Goal: Information Seeking & Learning: Compare options

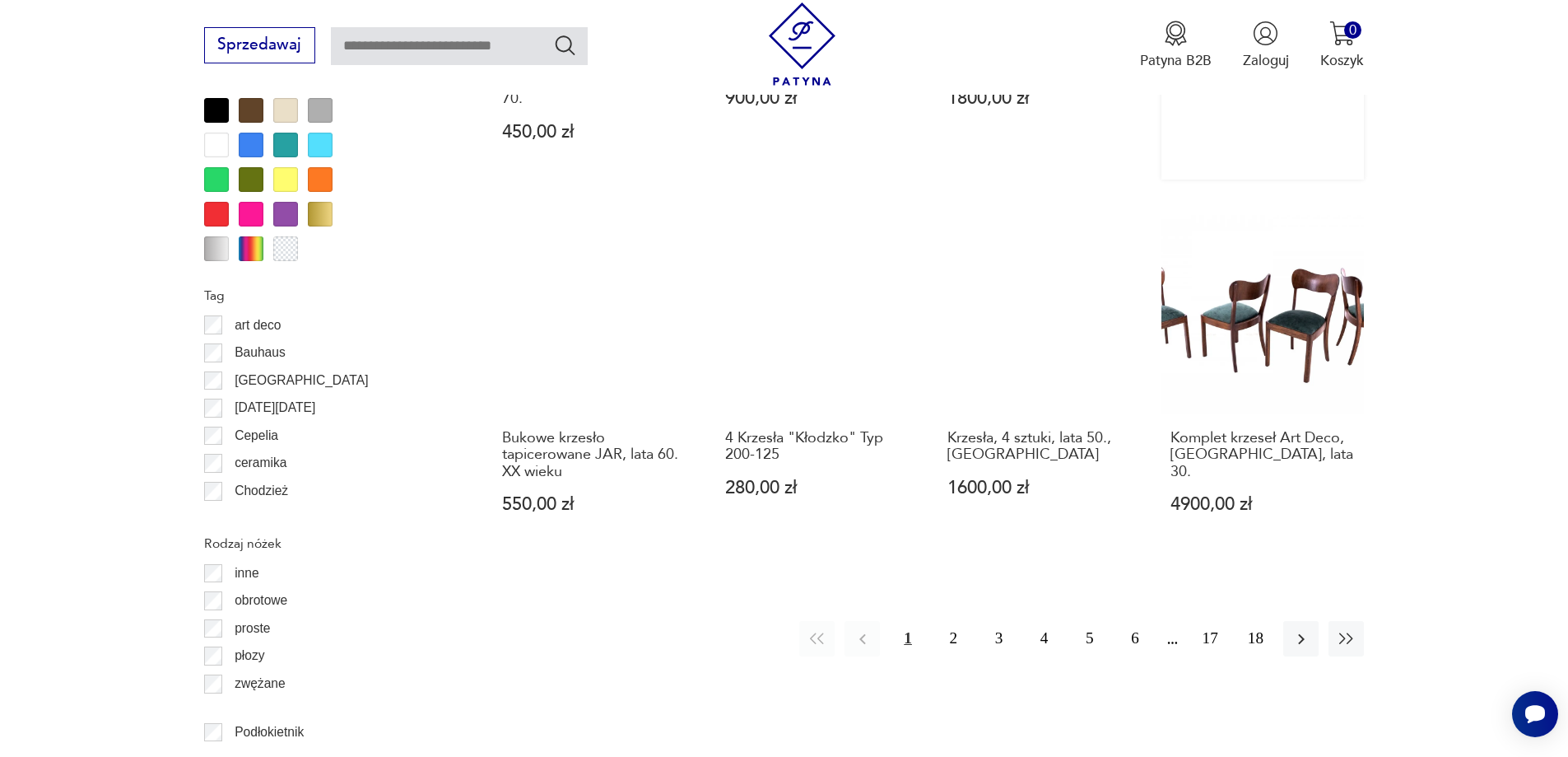
scroll to position [2113, 0]
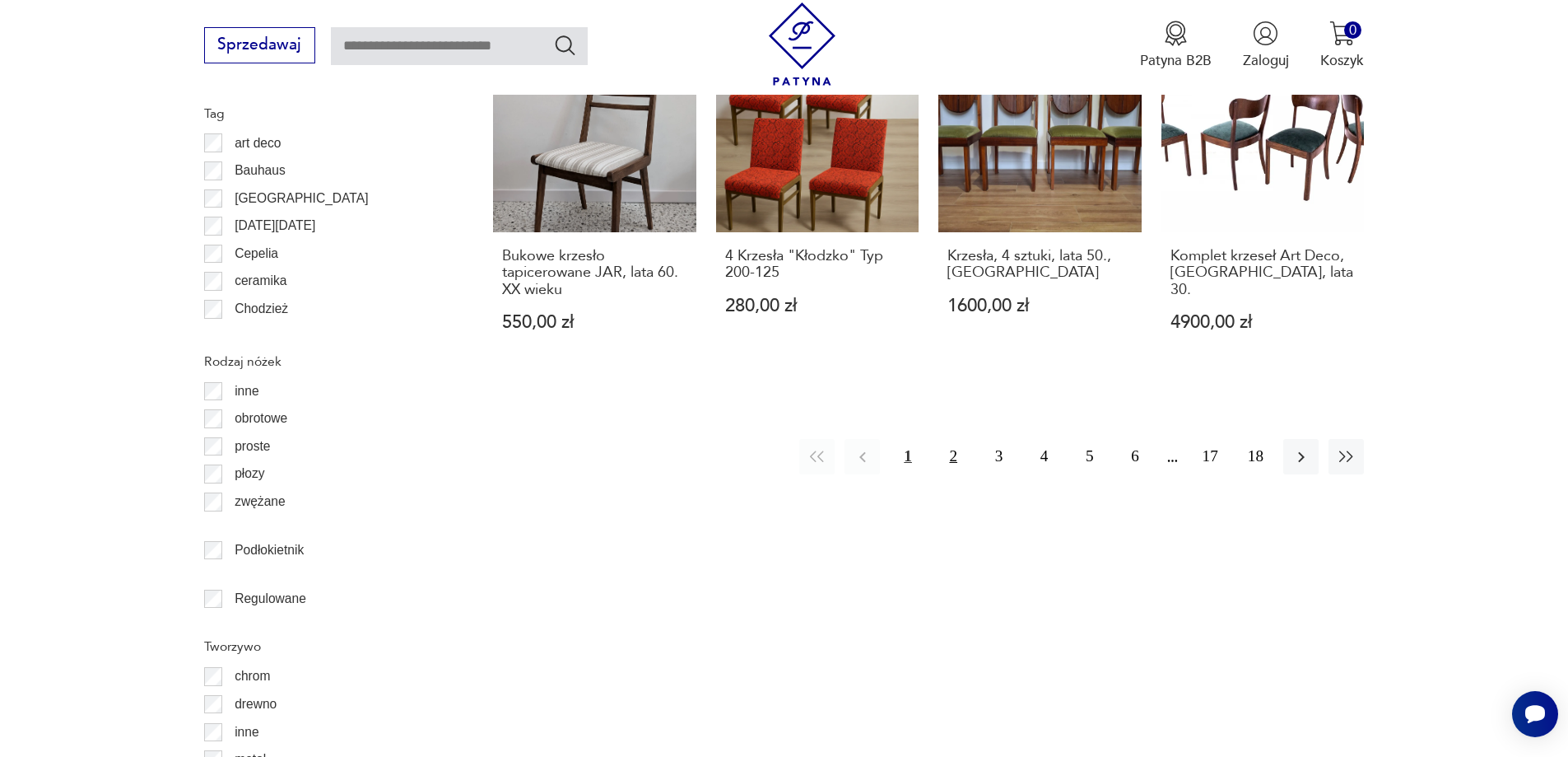
click at [956, 439] on button "2" at bounding box center [954, 457] width 36 height 36
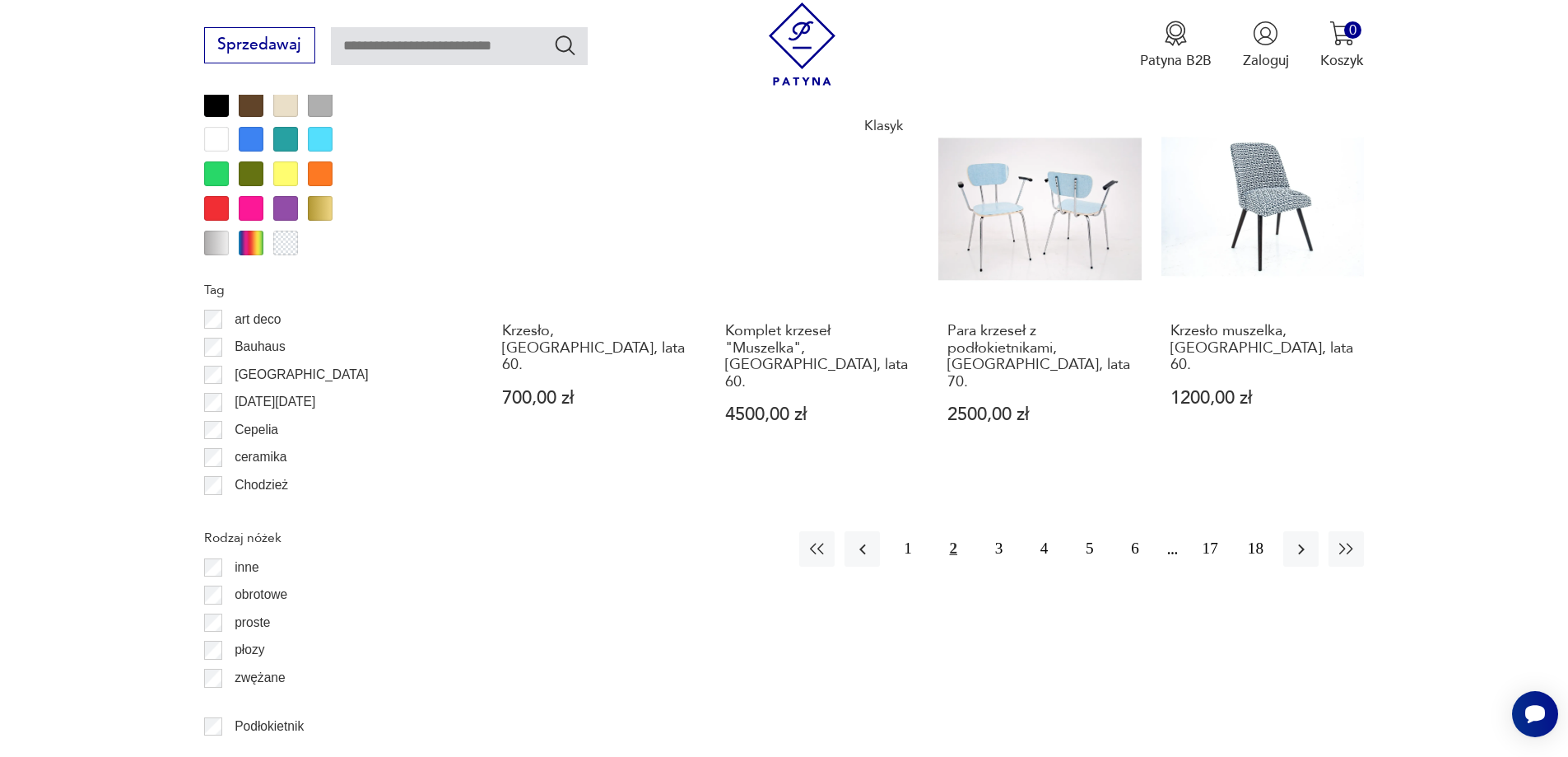
scroll to position [2196, 0]
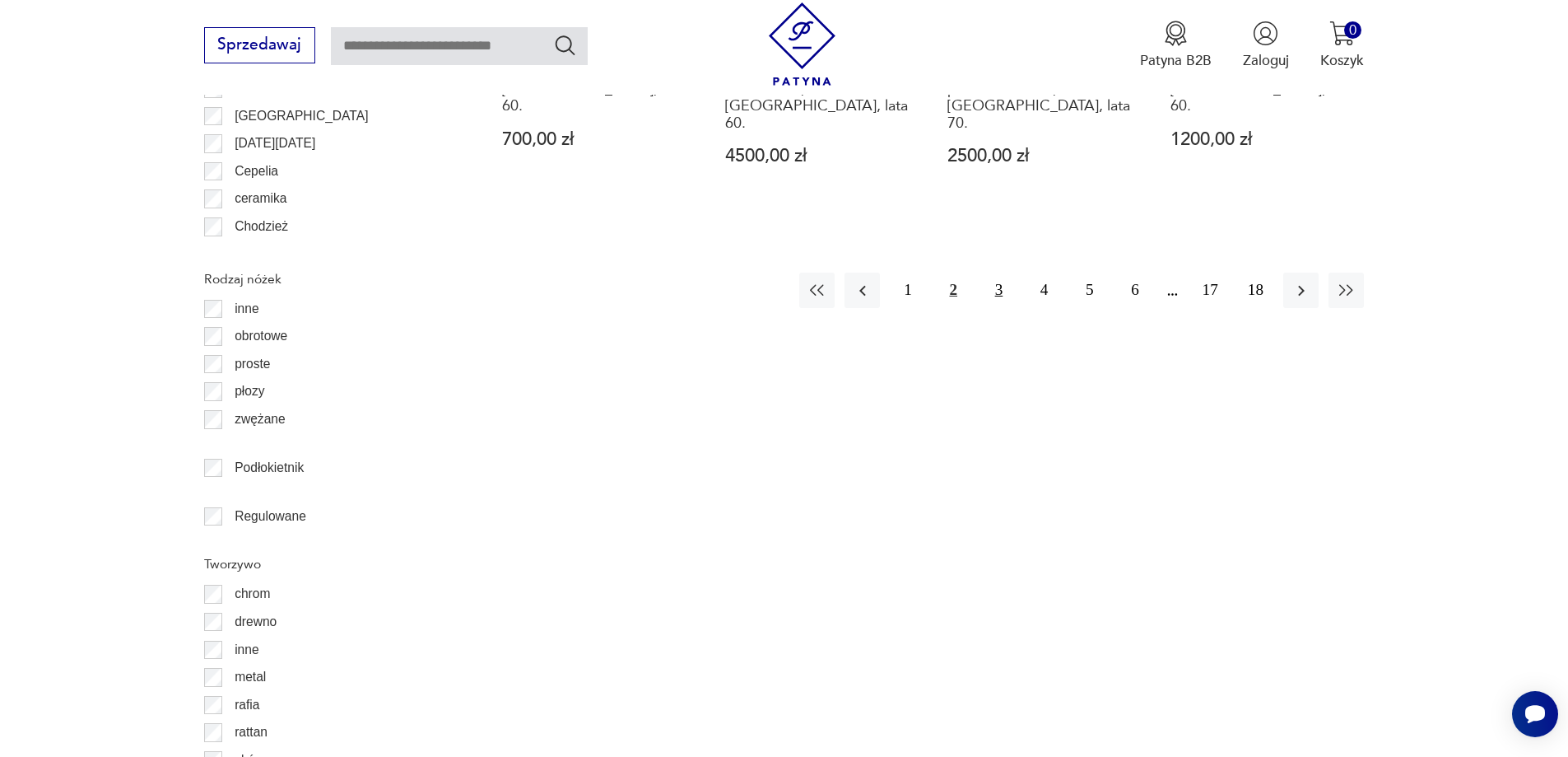
click at [1001, 272] on button "3" at bounding box center [999, 290] width 36 height 36
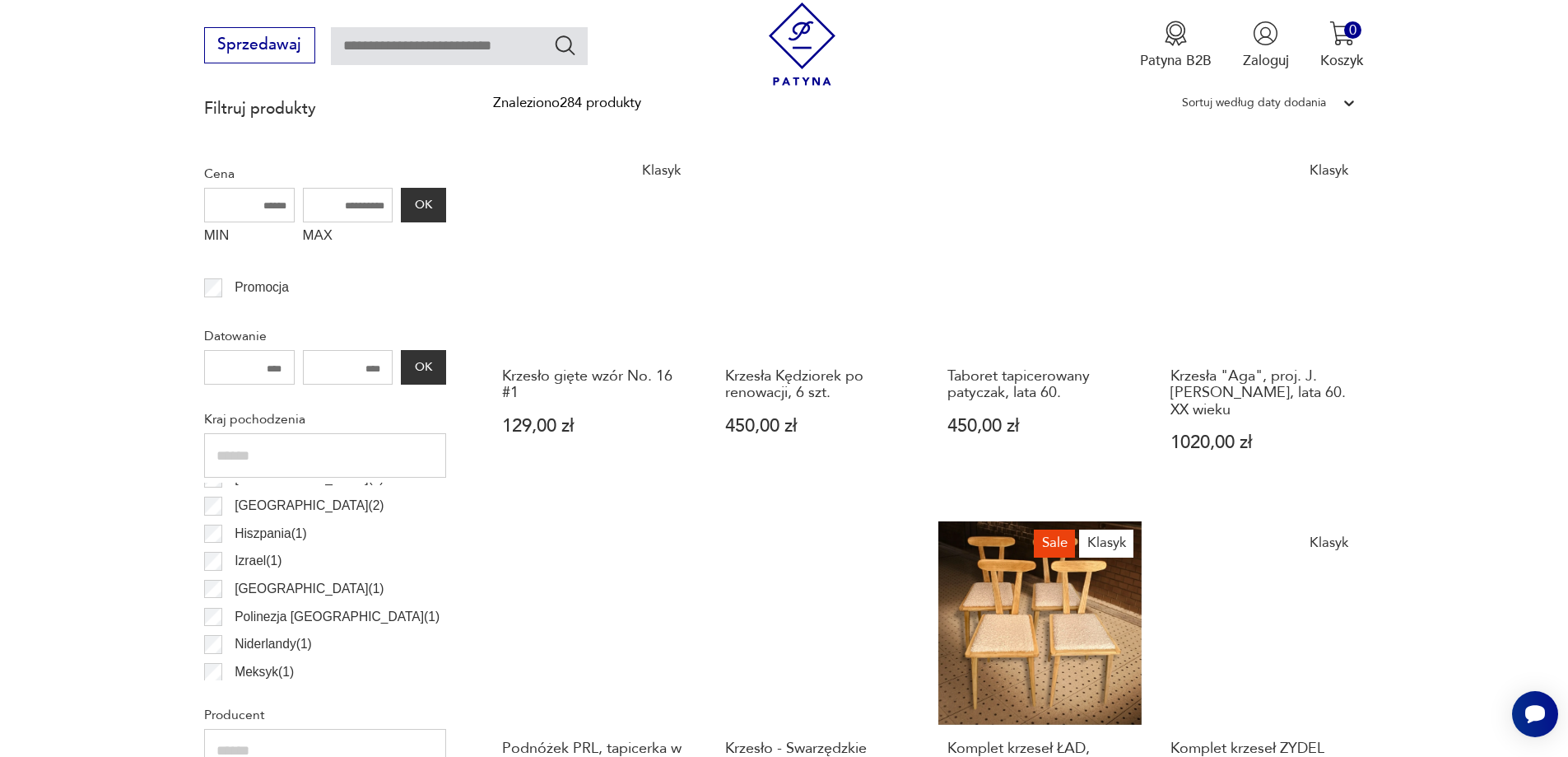
scroll to position [713, 0]
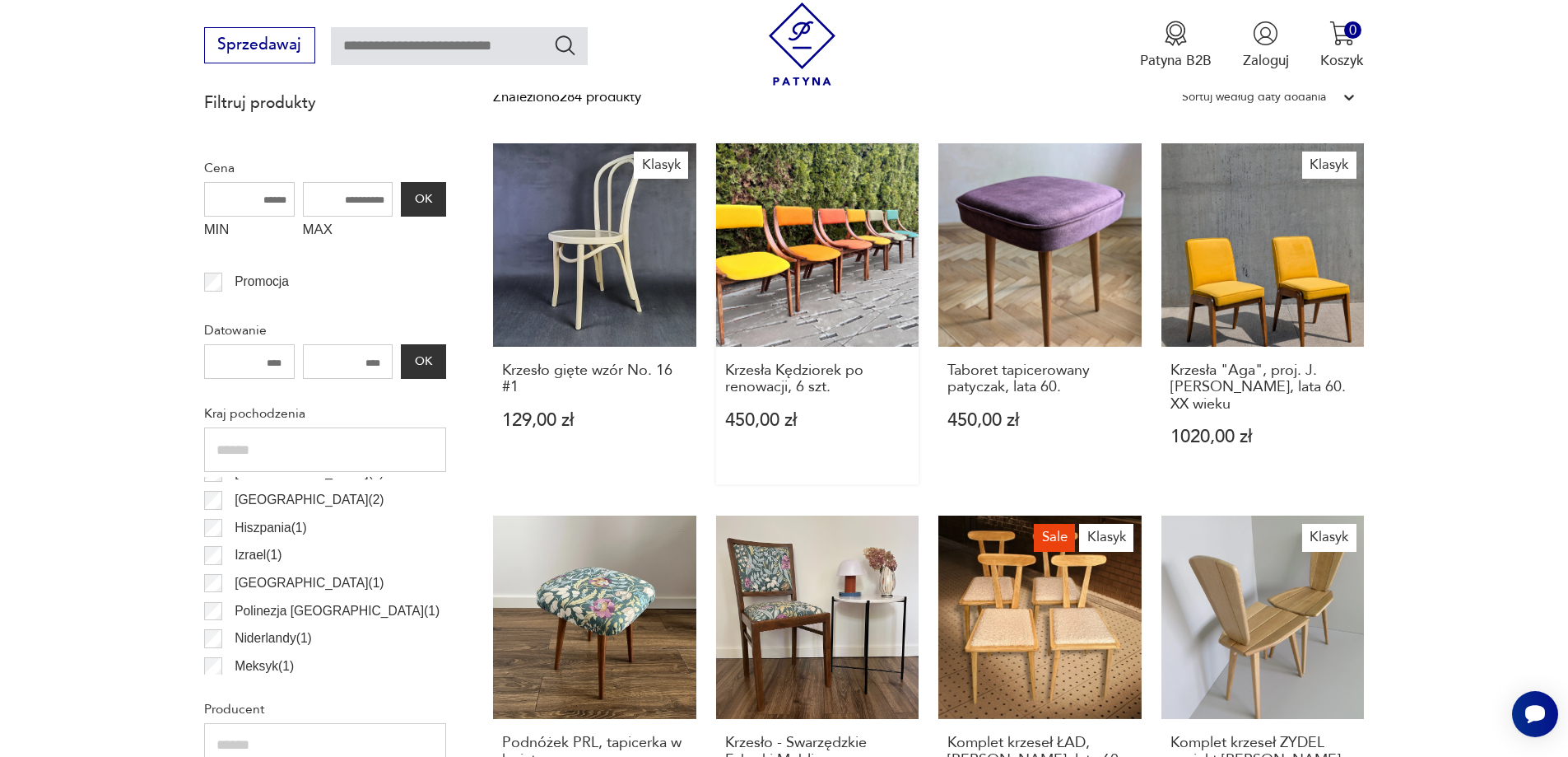
click at [835, 260] on link "Krzesła Kędziorek po renowacji, 6 szt. 450,00 zł" at bounding box center [818, 314] width 203 height 341
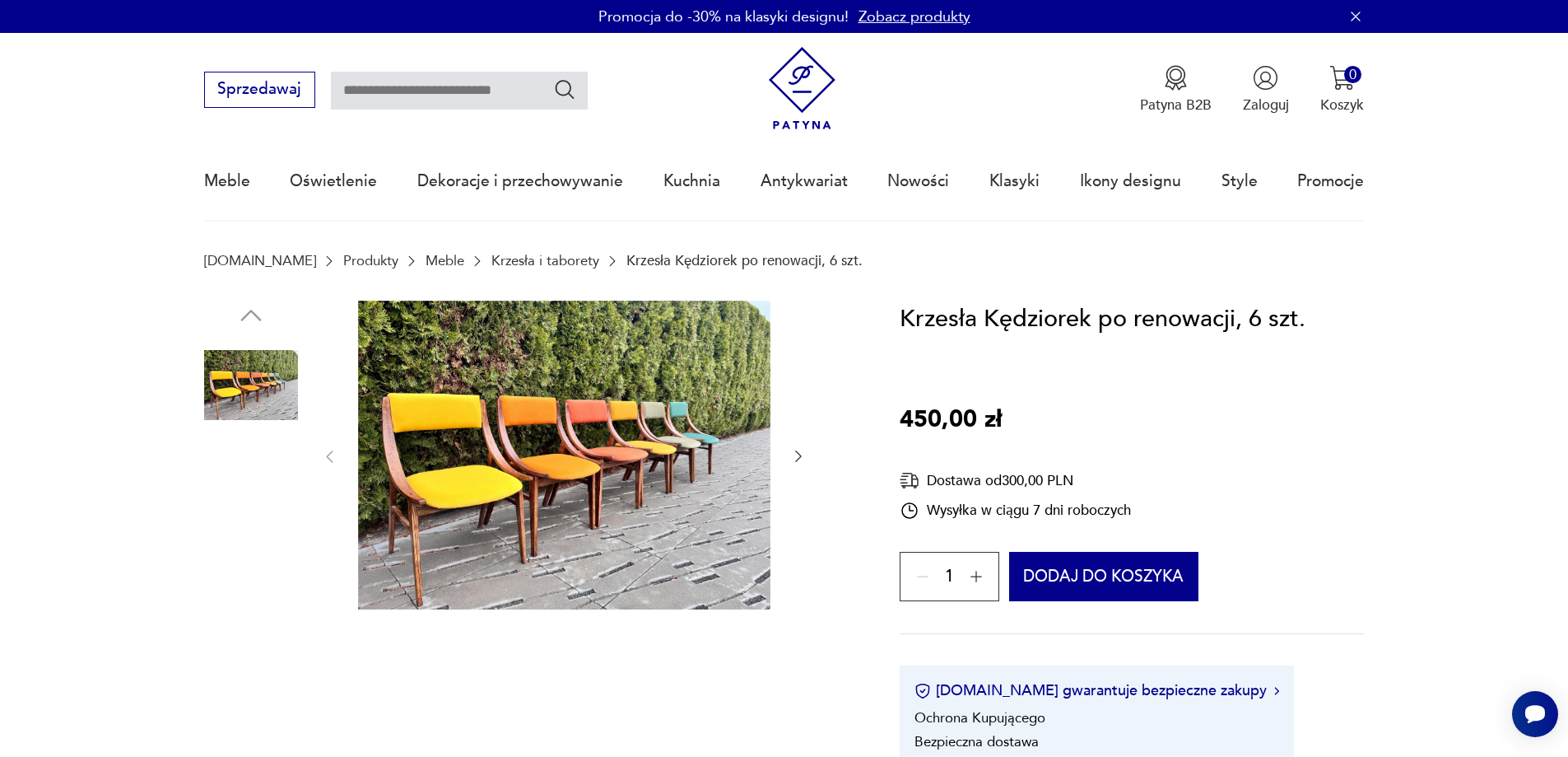
click at [234, 710] on img at bounding box center [251, 700] width 94 height 94
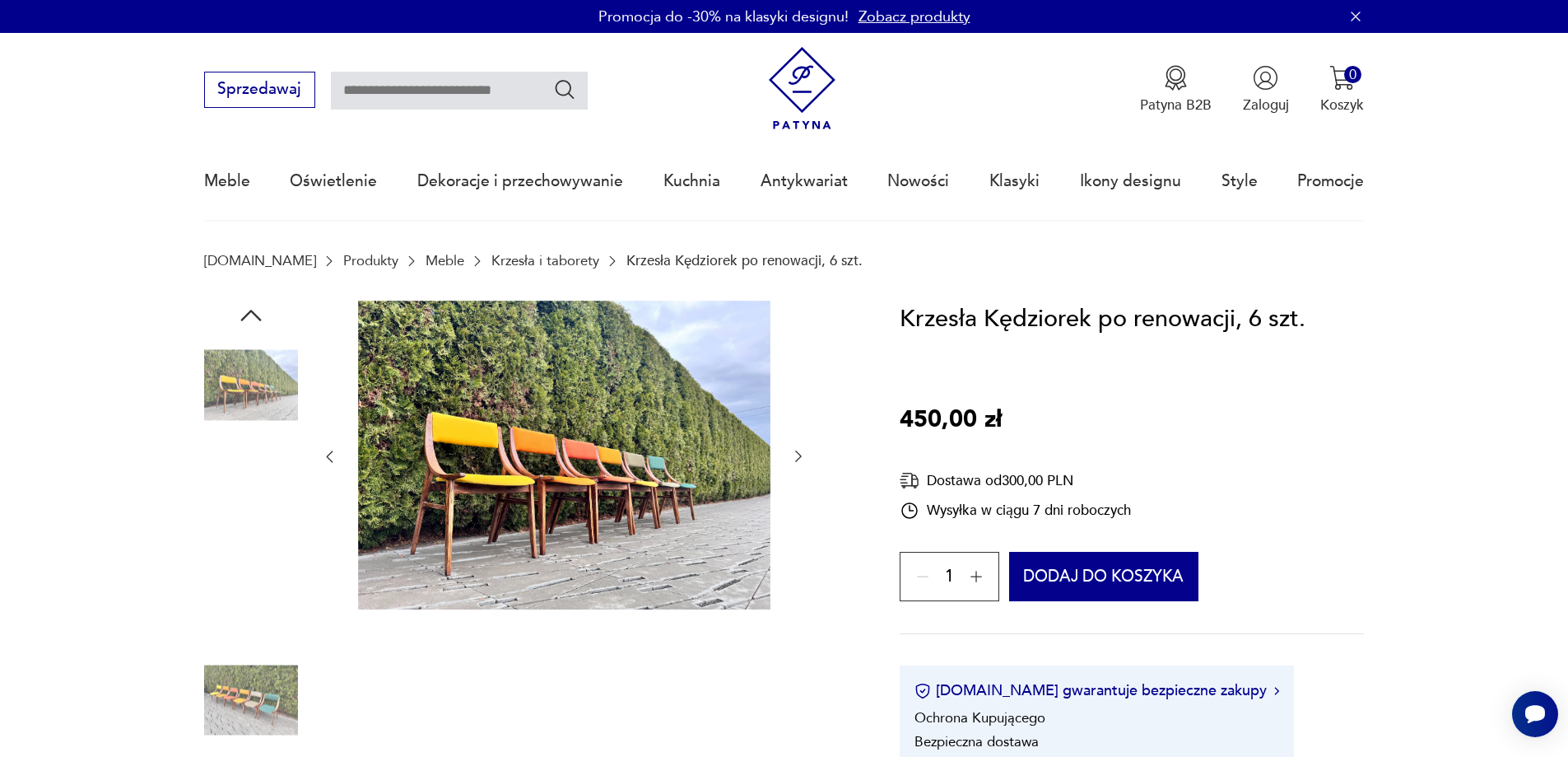
click at [265, 701] on img at bounding box center [251, 700] width 94 height 94
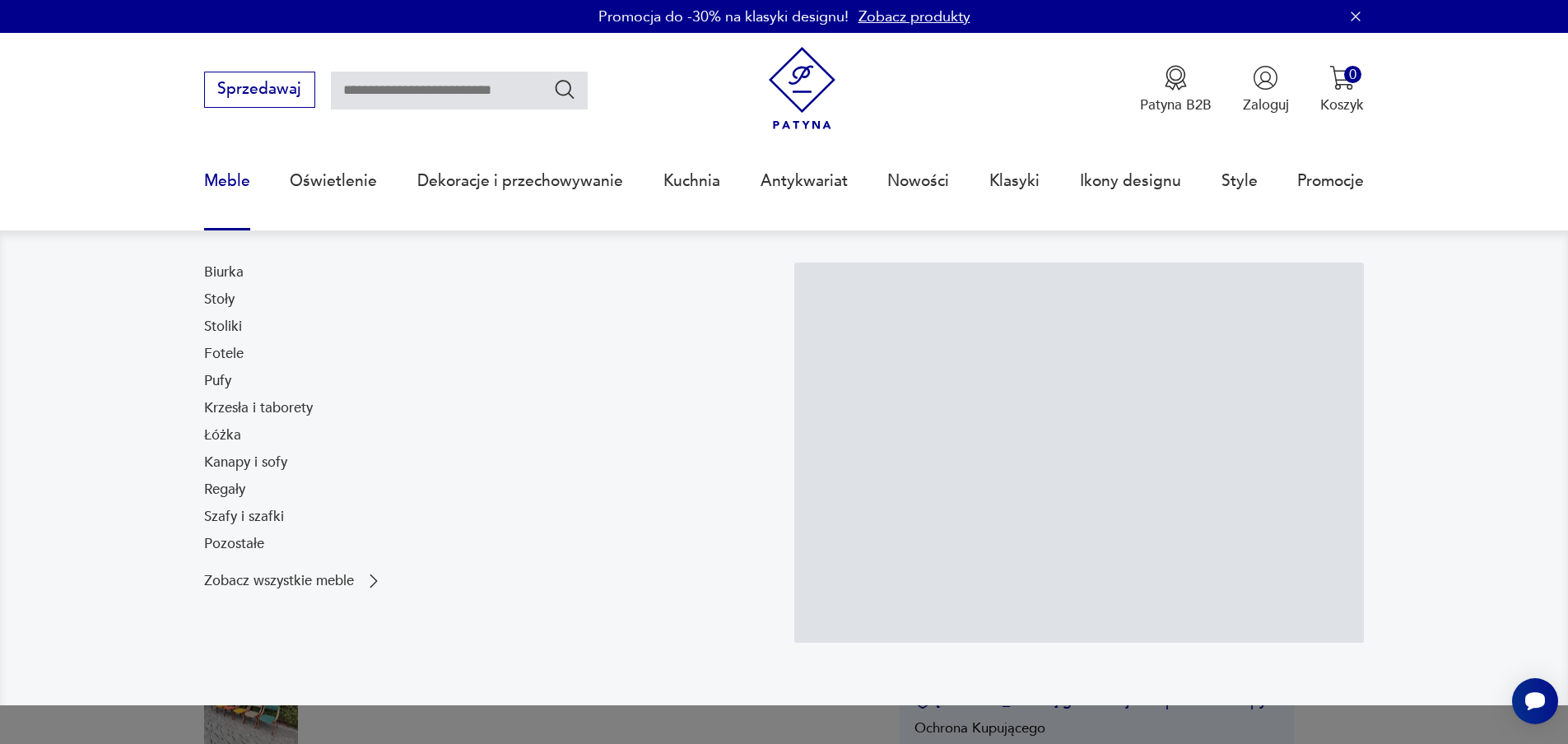
click at [227, 176] on link "Meble" at bounding box center [227, 181] width 46 height 76
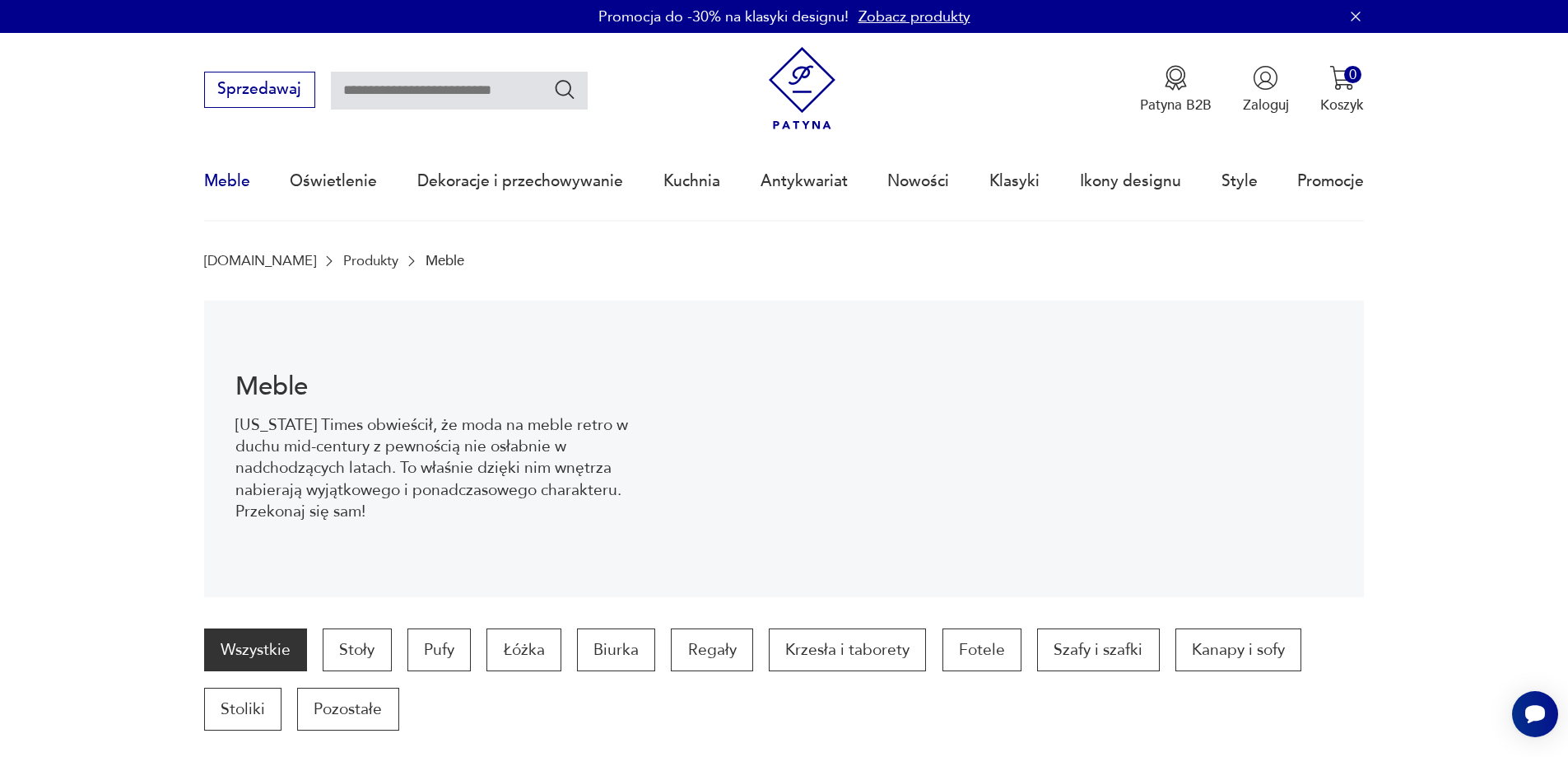
scroll to position [161, 0]
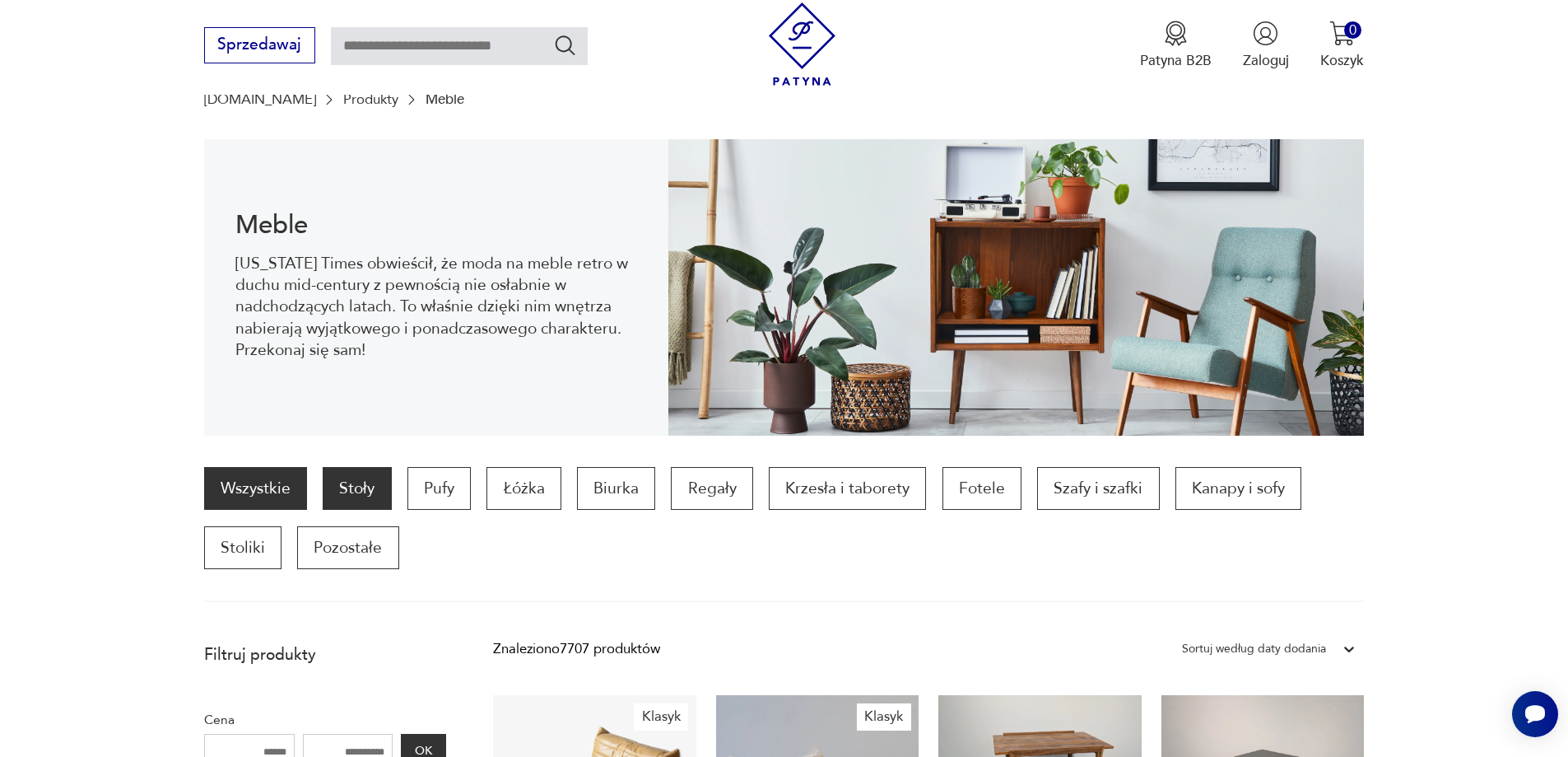
click at [353, 487] on p "Stoły" at bounding box center [356, 488] width 68 height 43
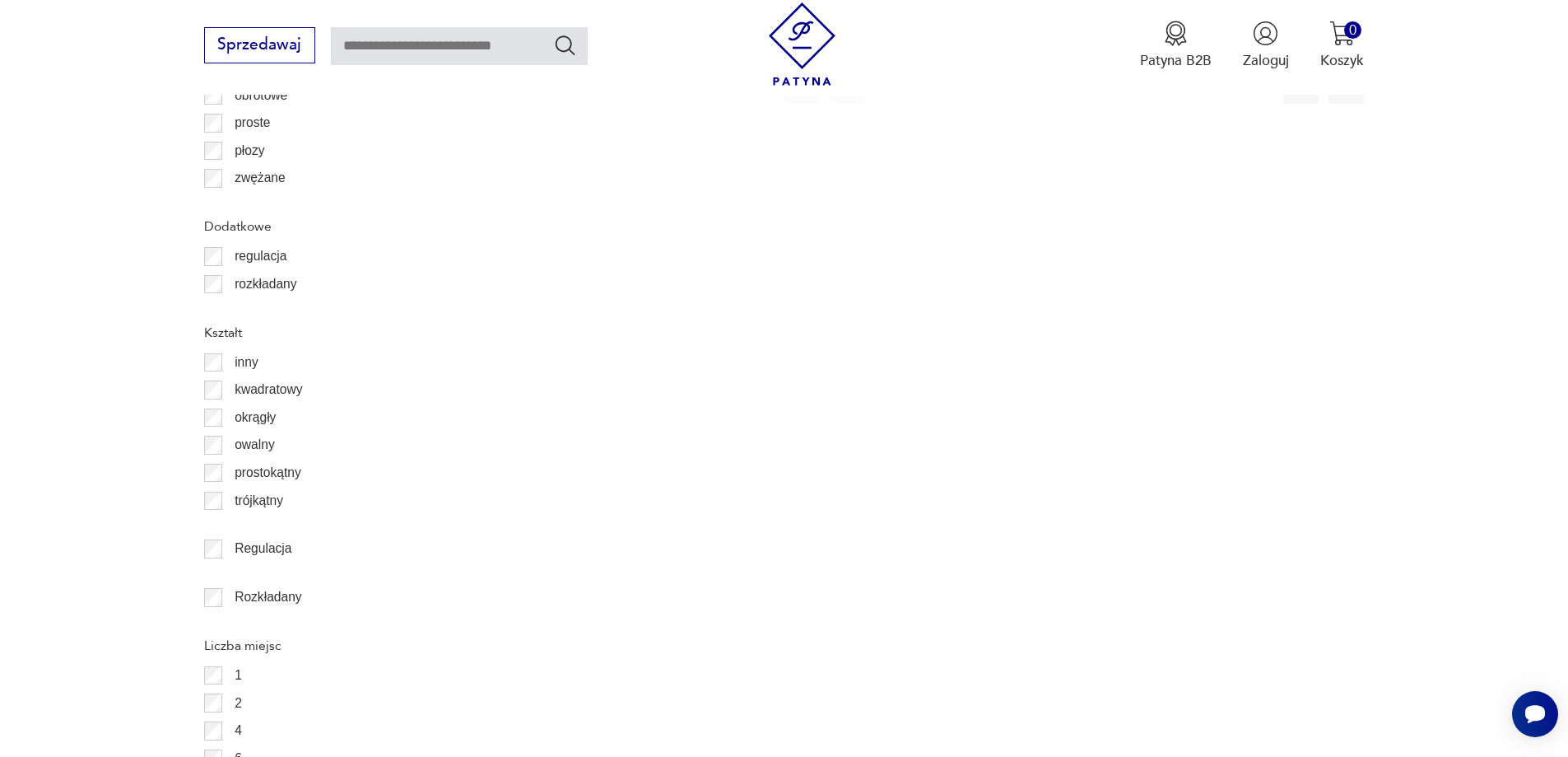
scroll to position [2361, 0]
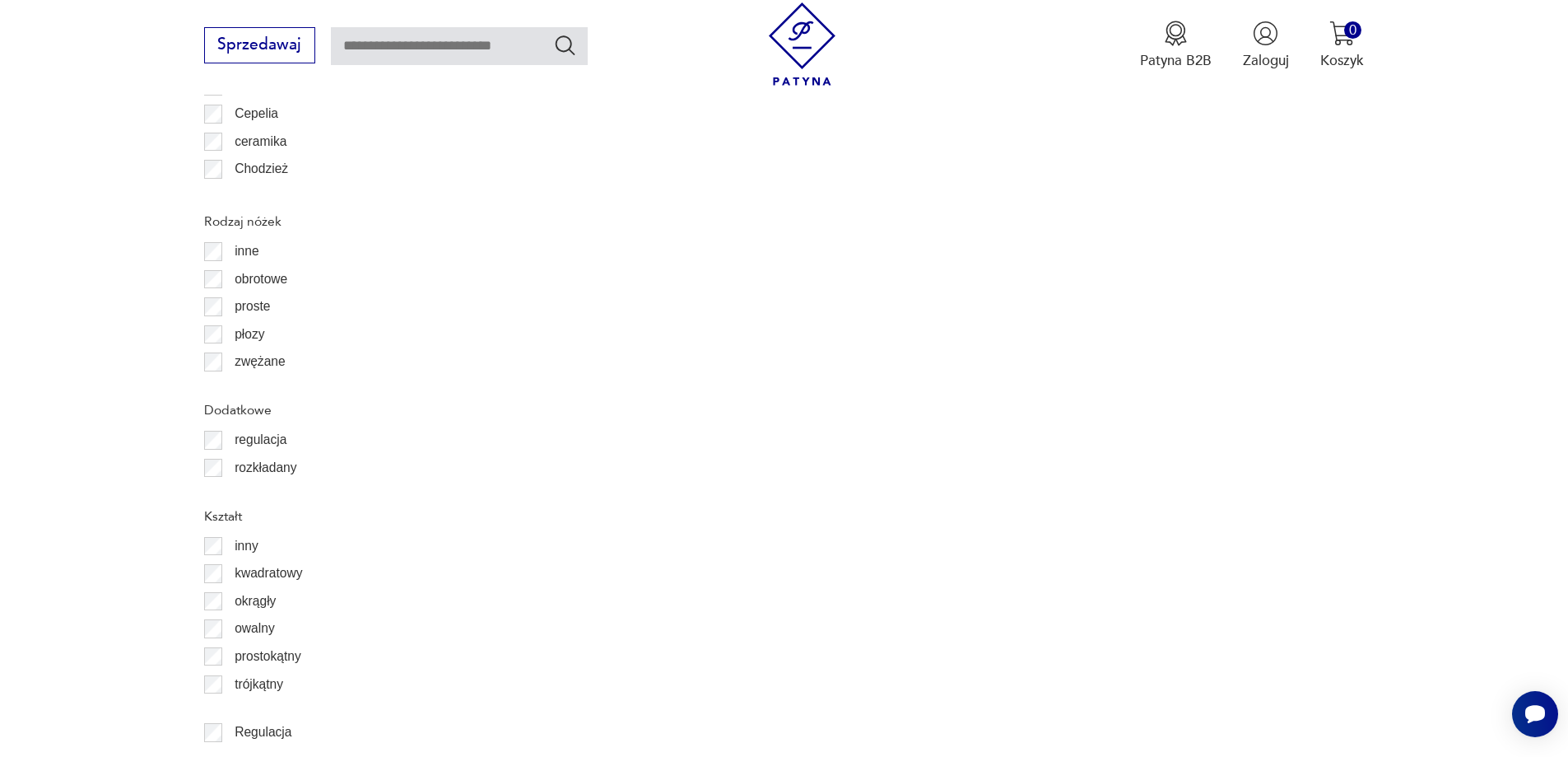
scroll to position [2206, 0]
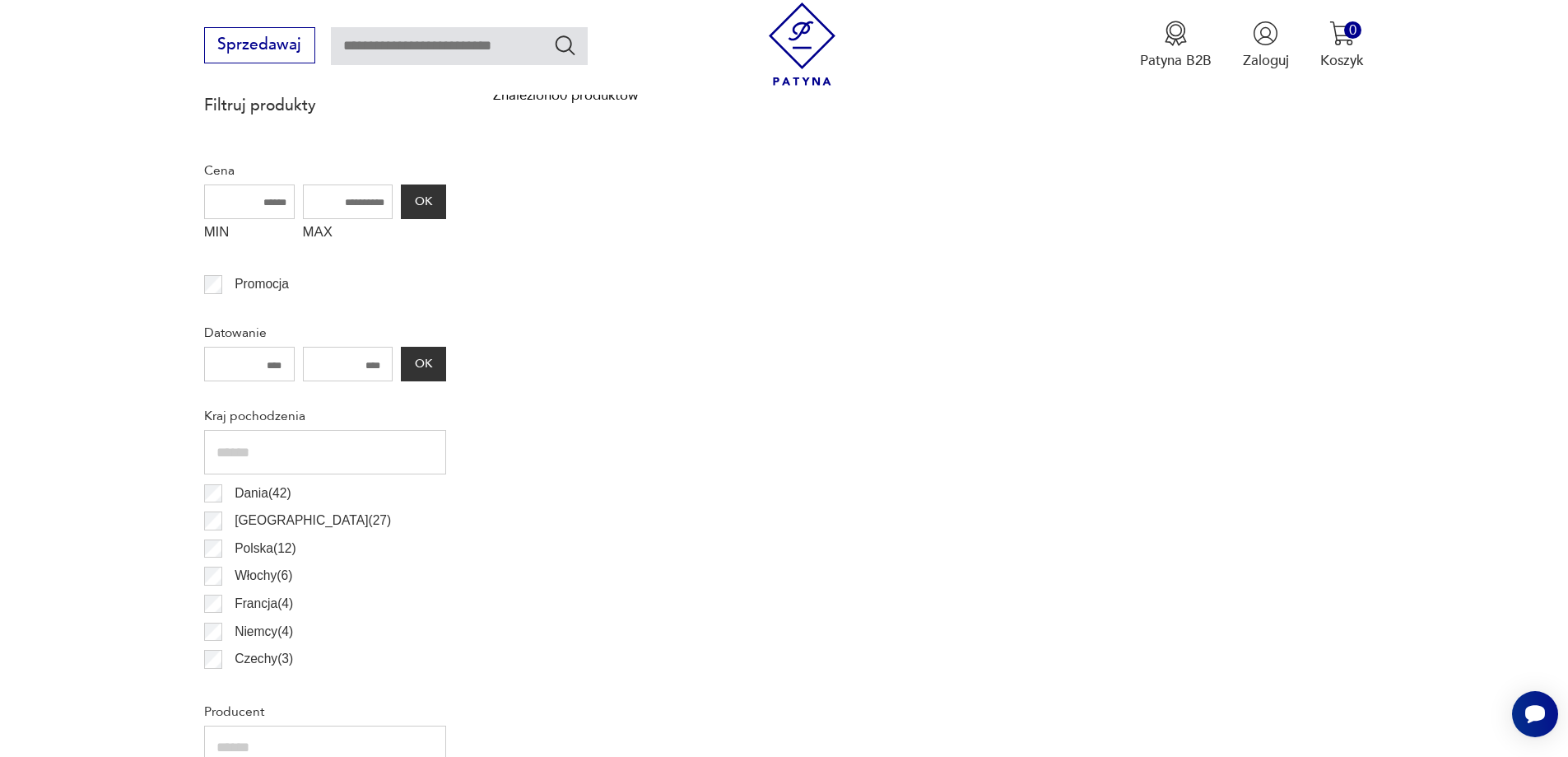
click at [216, 571] on div "Dania ( 42 ) [GEOGRAPHIC_DATA] ( 27 ) [GEOGRAPHIC_DATA] ( 12 ) [GEOGRAPHIC_DATA…" at bounding box center [325, 589] width 242 height 221
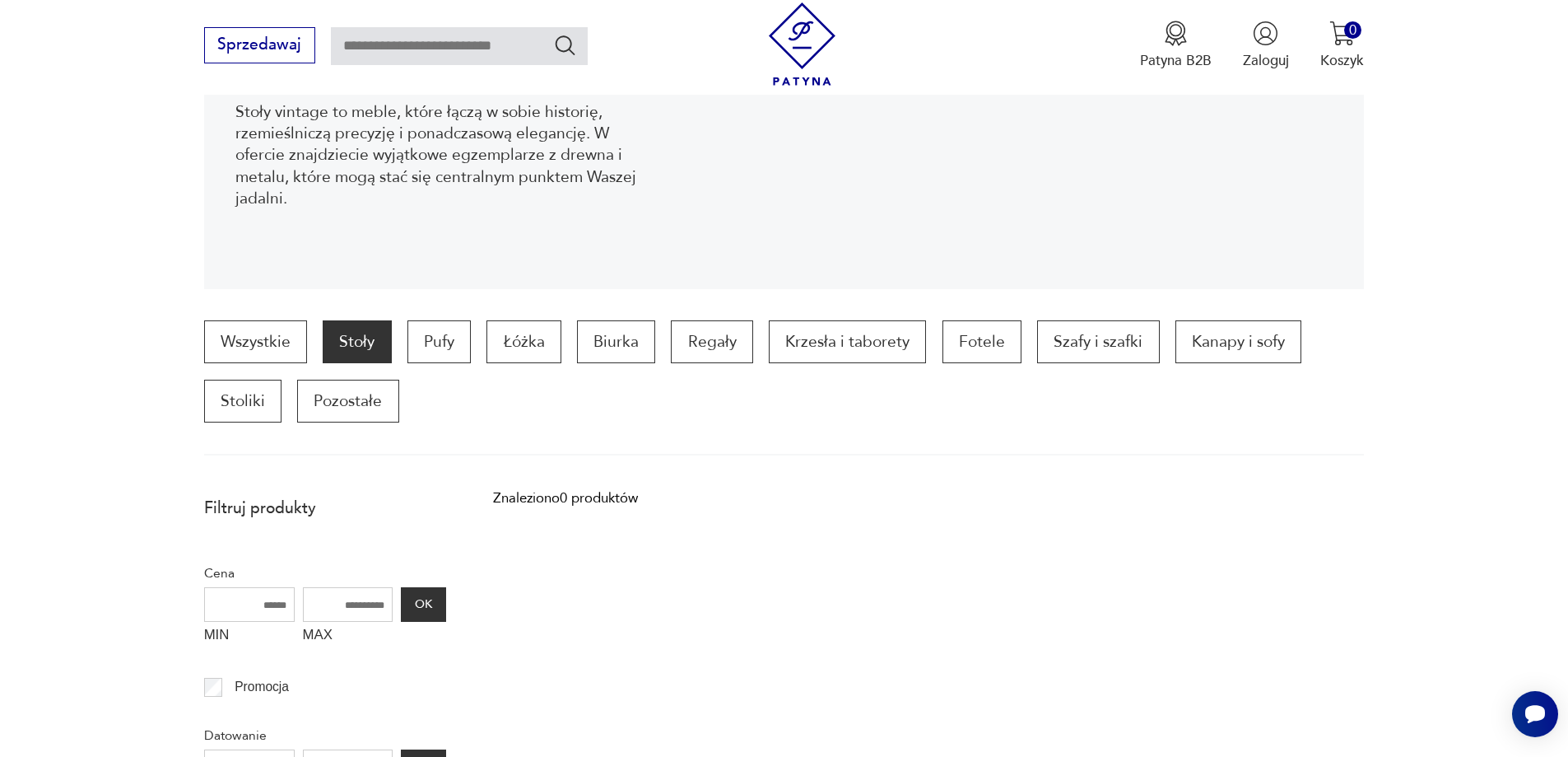
scroll to position [147, 0]
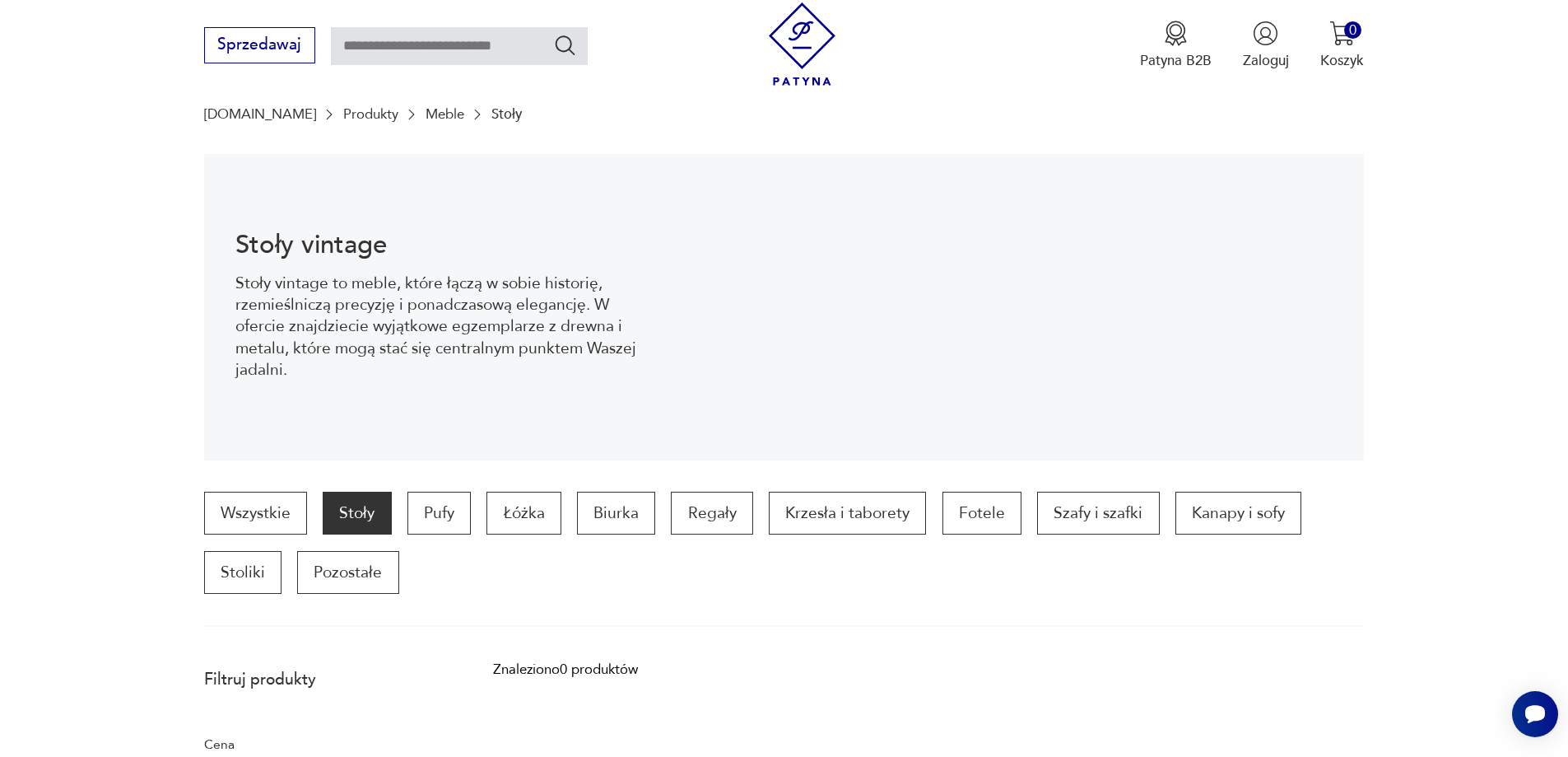
click at [358, 512] on p "Stoły" at bounding box center [356, 513] width 68 height 43
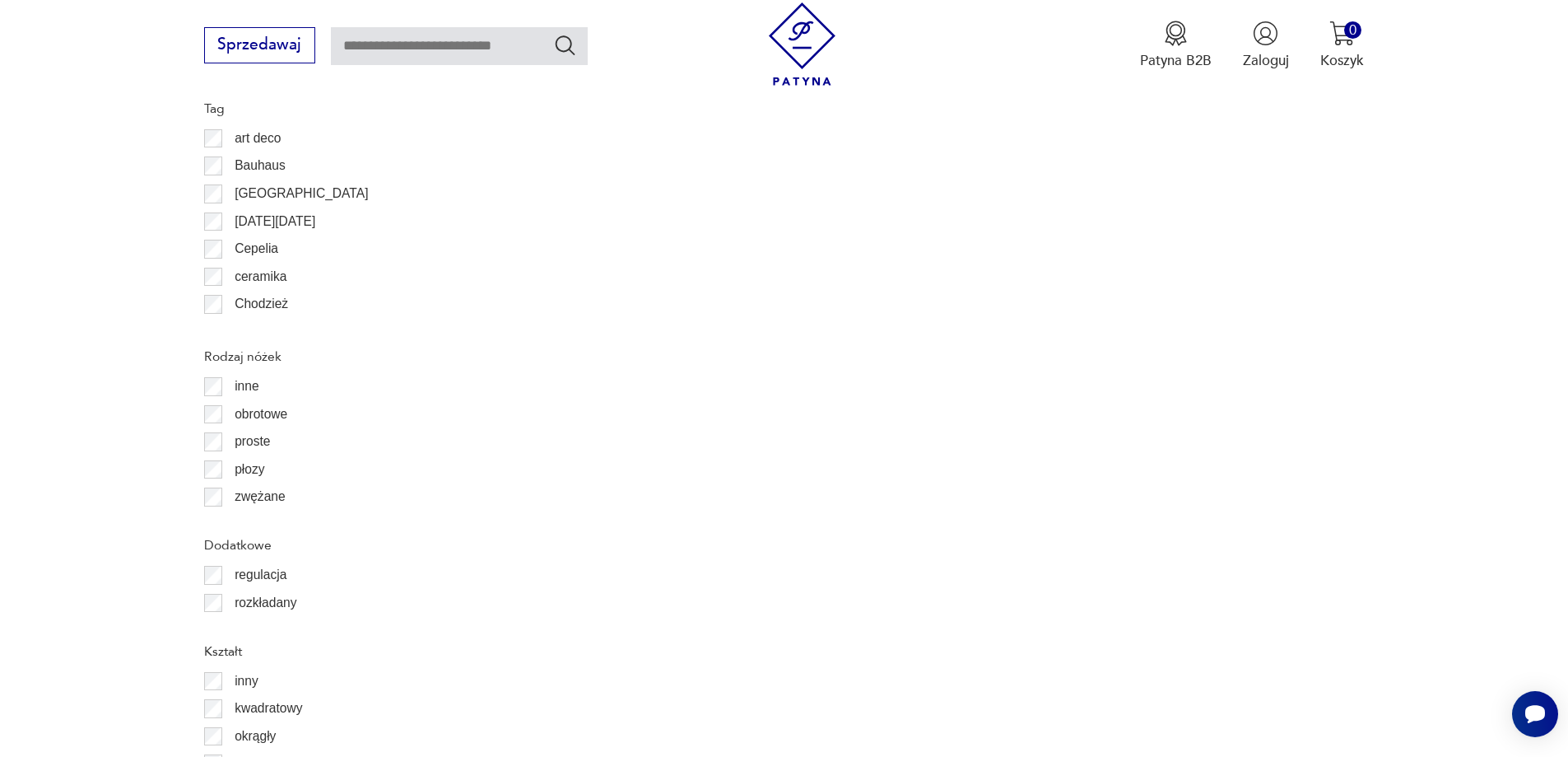
scroll to position [2453, 0]
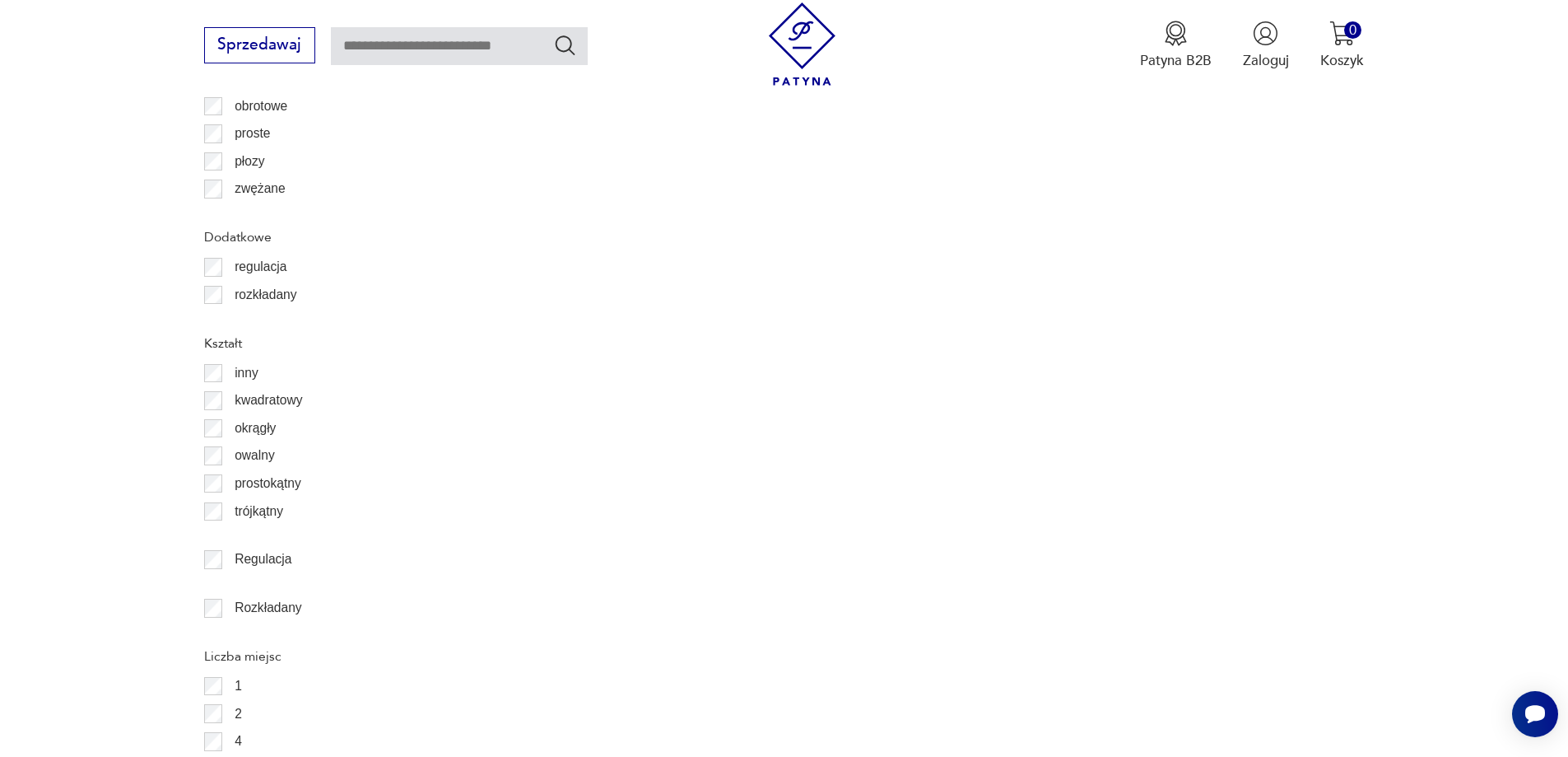
scroll to position [2535, 0]
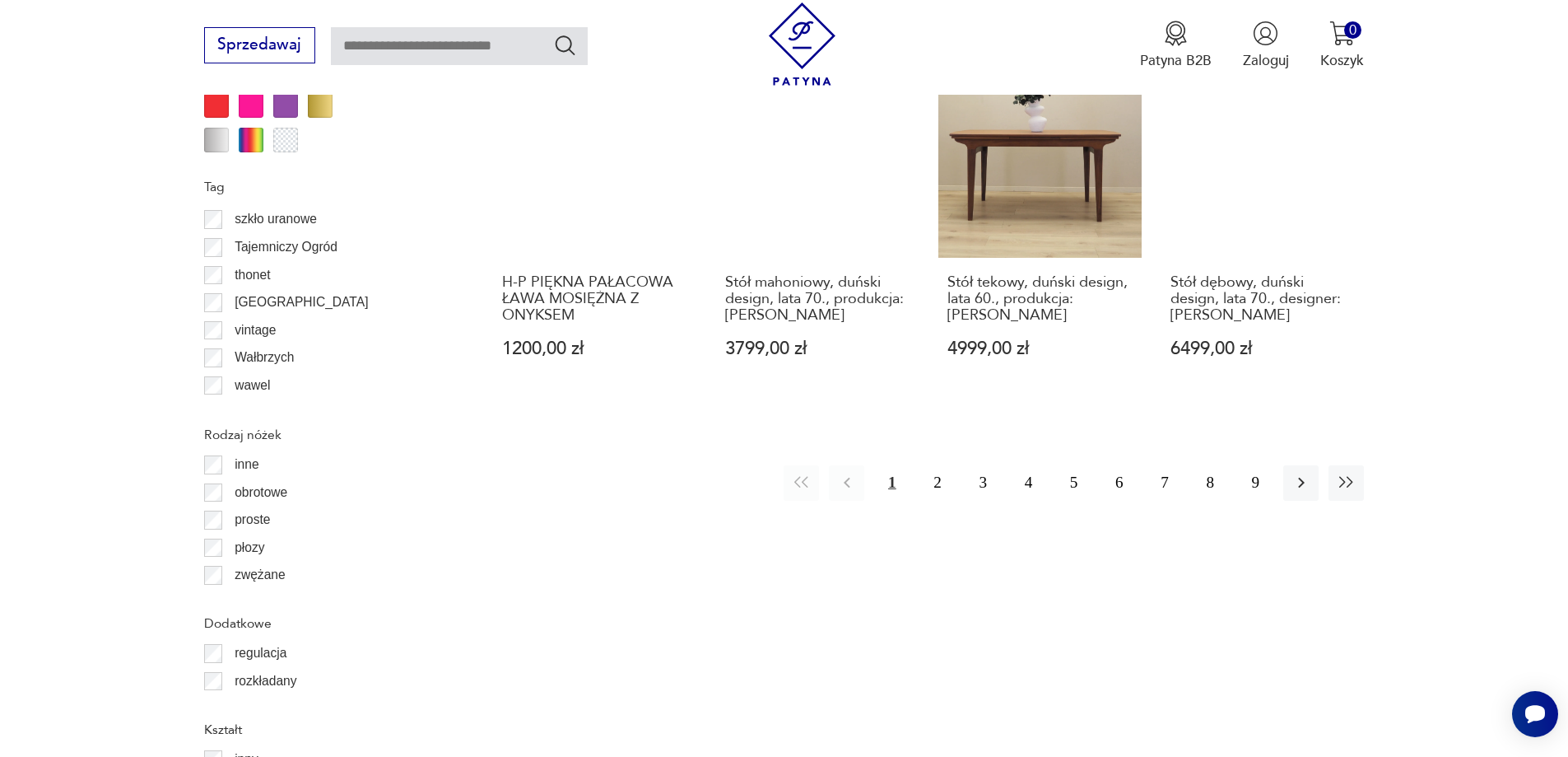
scroll to position [2041, 0]
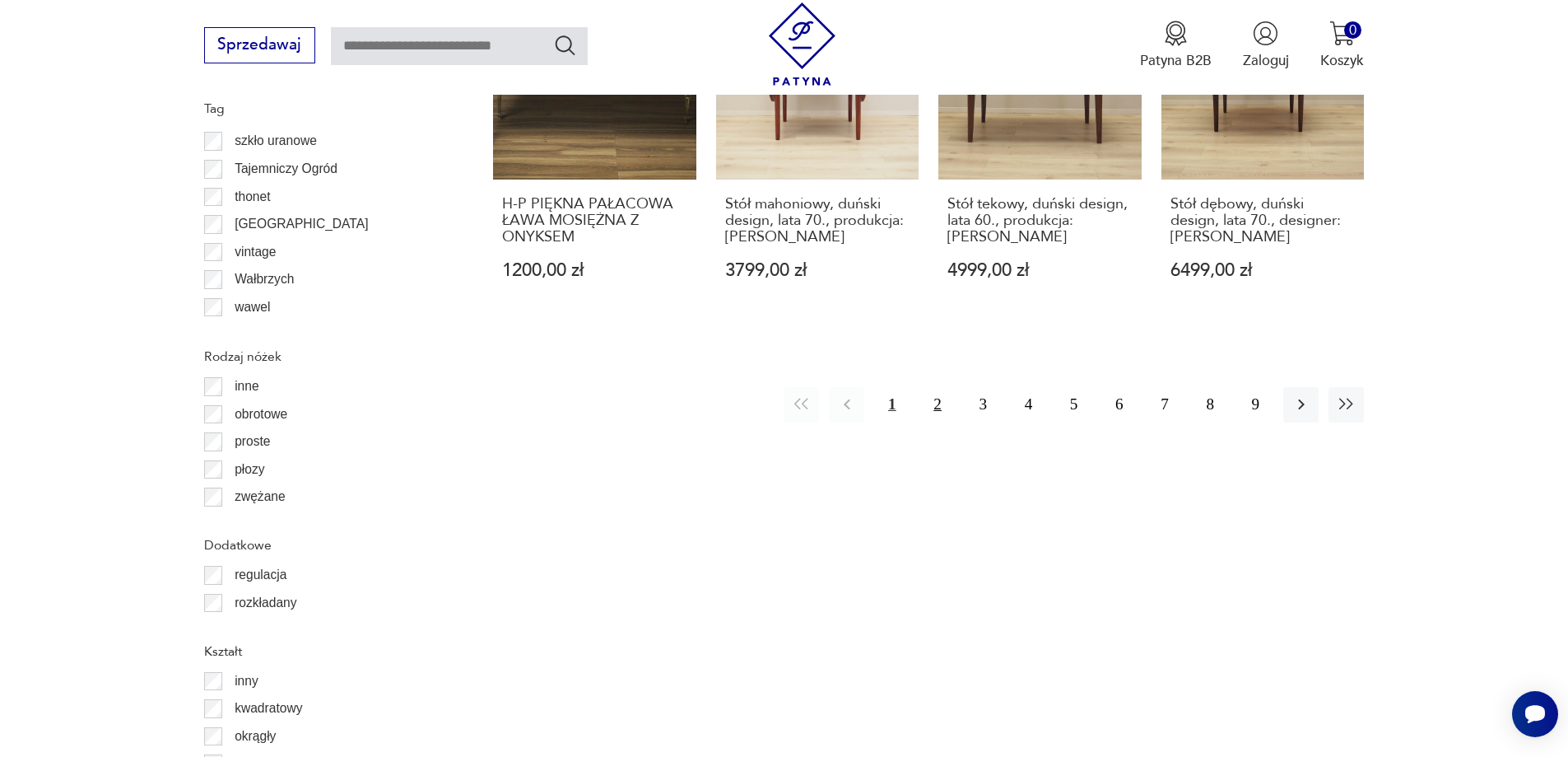
click at [939, 387] on button "2" at bounding box center [938, 405] width 36 height 36
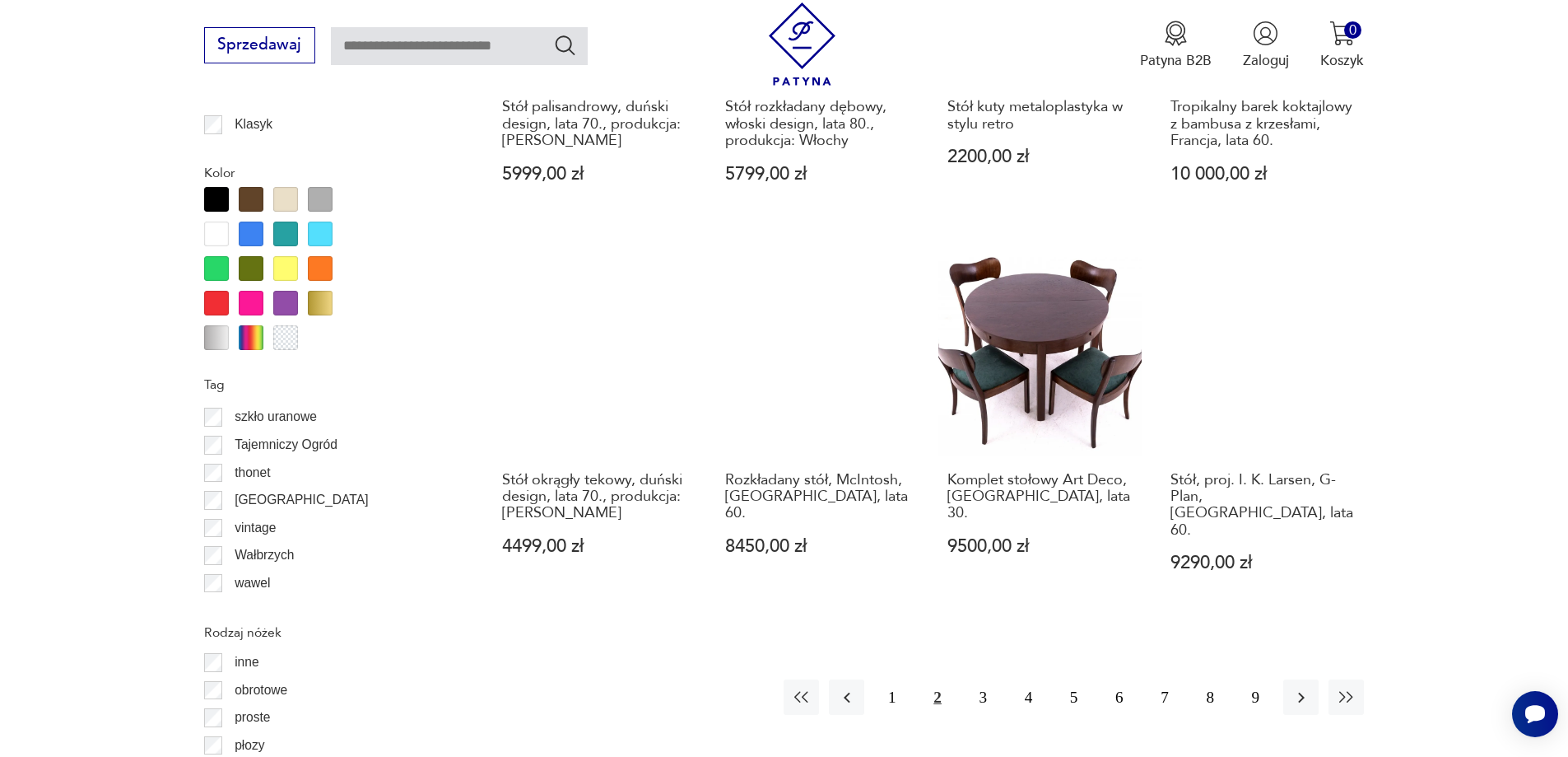
scroll to position [1794, 0]
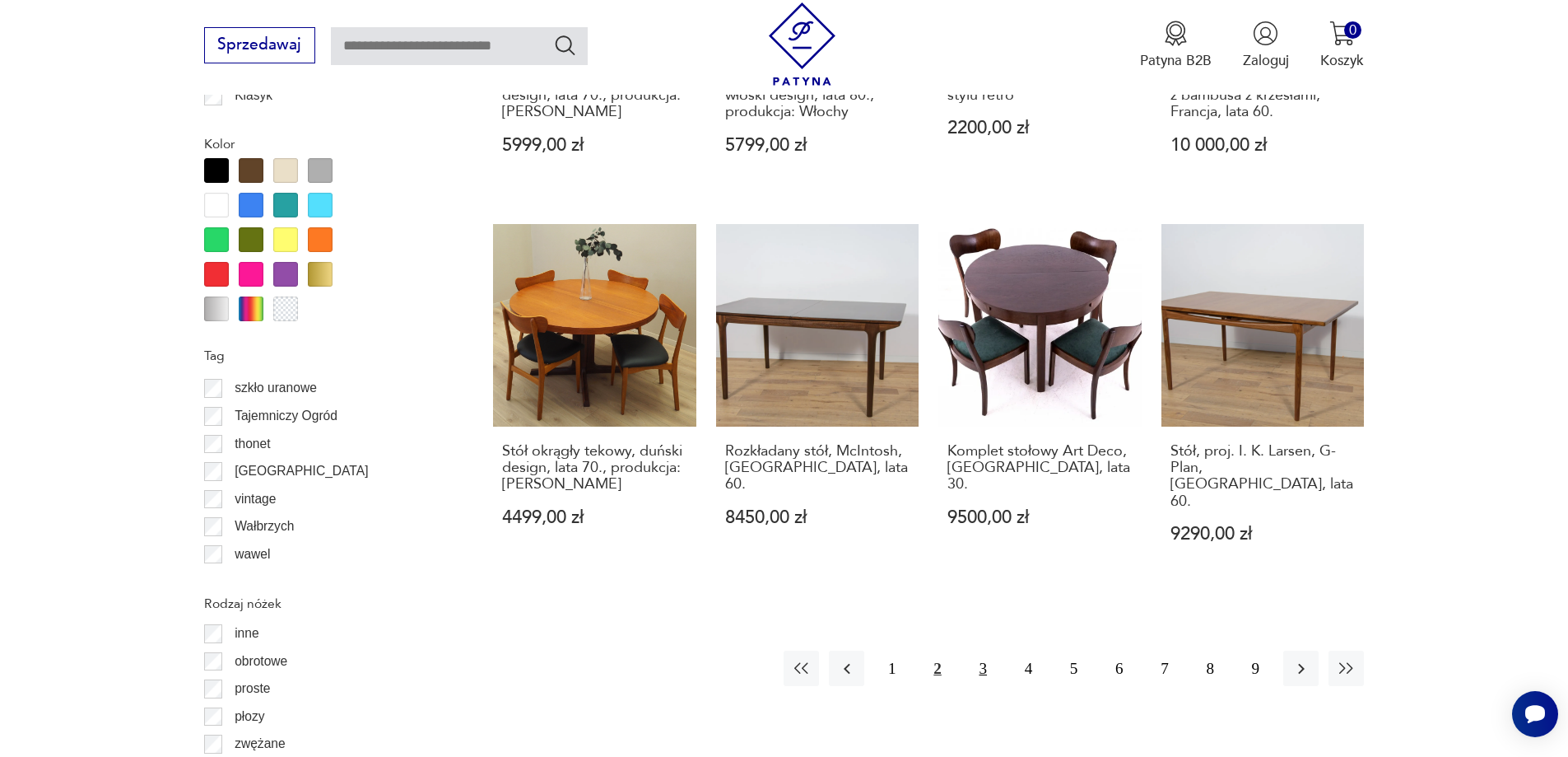
click at [984, 650] on button "3" at bounding box center [983, 668] width 36 height 36
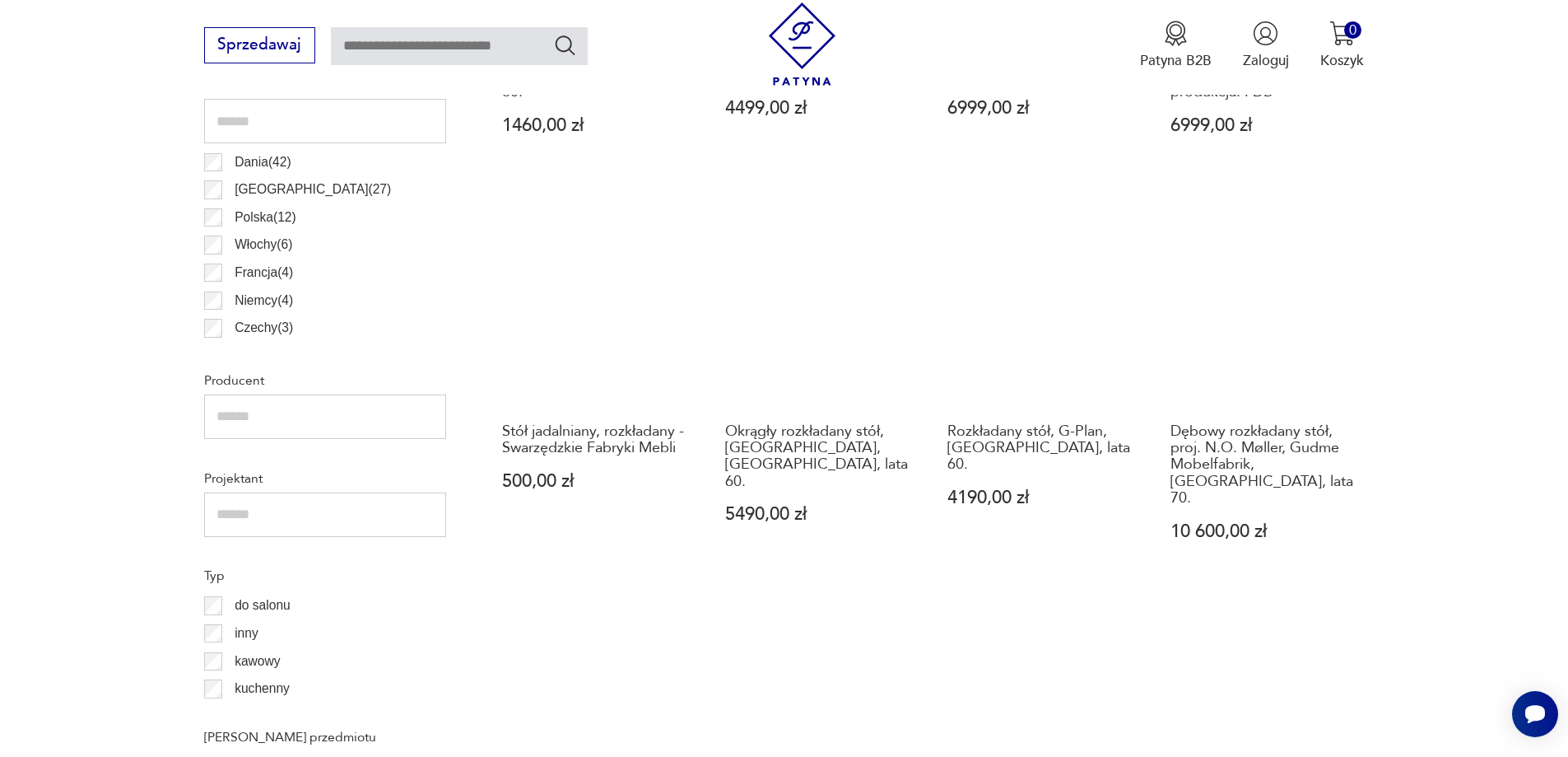
scroll to position [1053, 0]
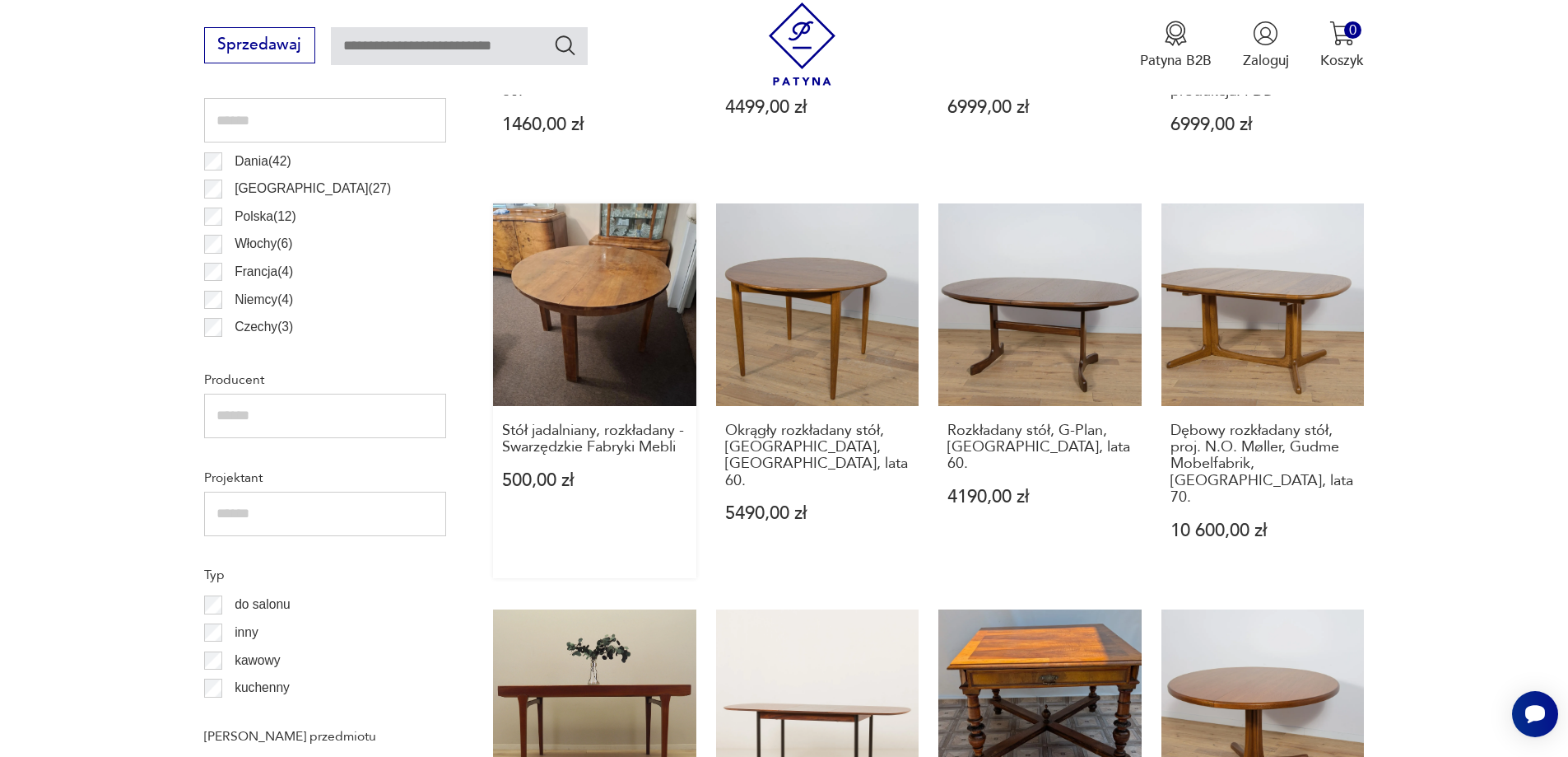
click at [618, 260] on link "Stół jadalniany, rozkładany - Swarzędzkie Fabryki Mebli 500,00 zł" at bounding box center [595, 391] width 203 height 374
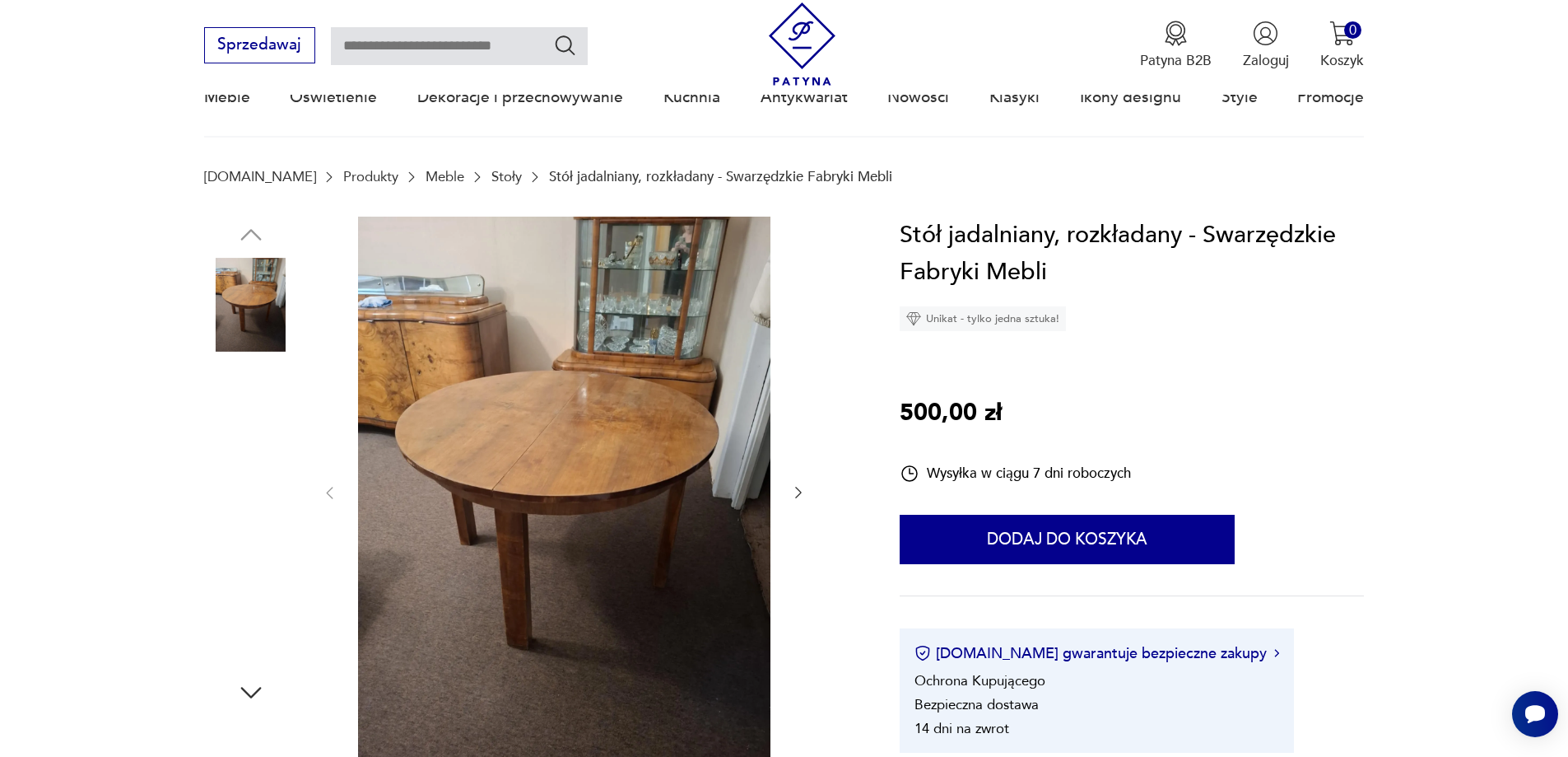
scroll to position [165, 0]
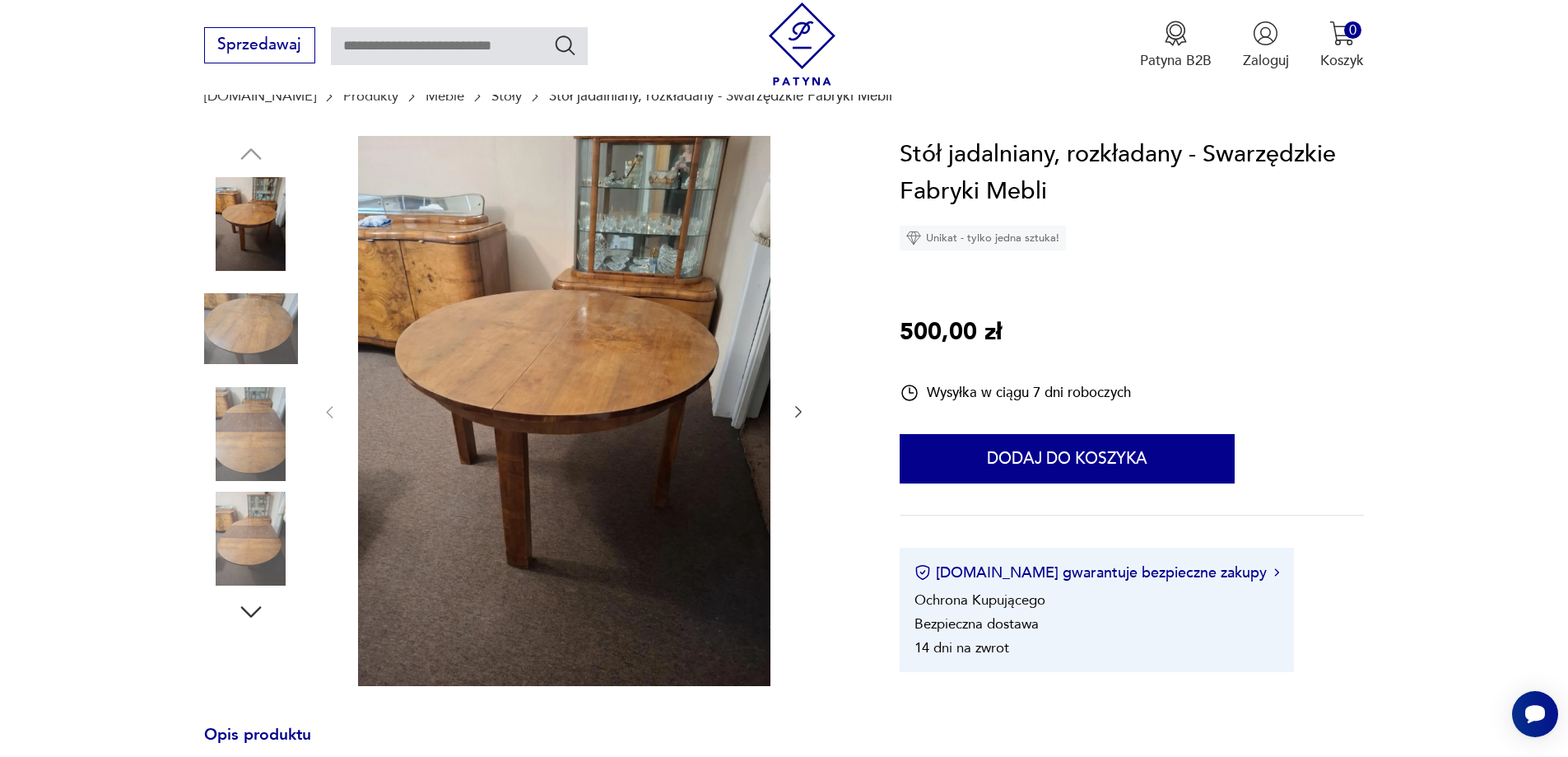
click at [233, 558] on img at bounding box center [251, 538] width 94 height 94
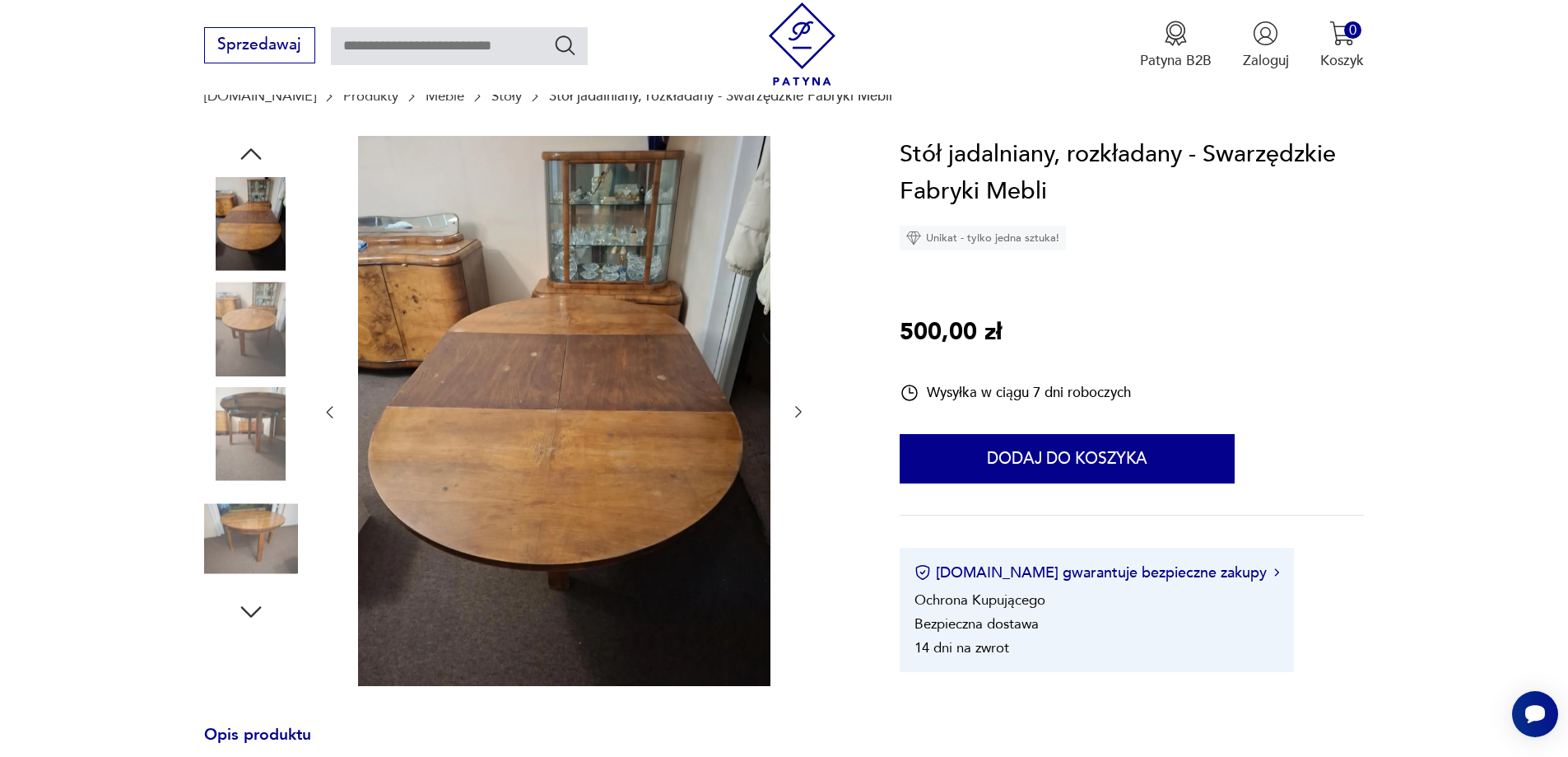
click at [250, 412] on img at bounding box center [251, 434] width 94 height 94
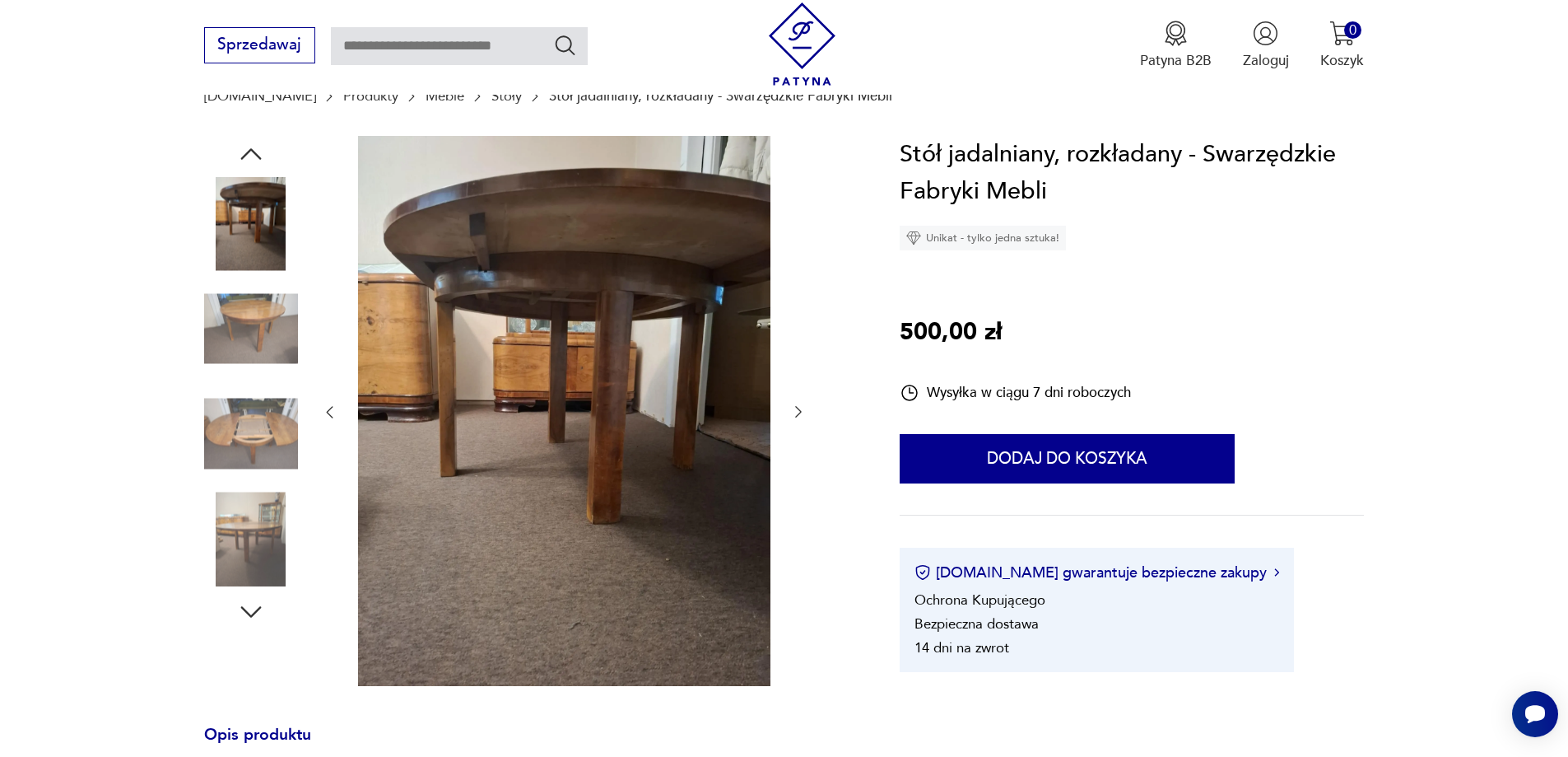
click at [251, 316] on img at bounding box center [251, 328] width 94 height 94
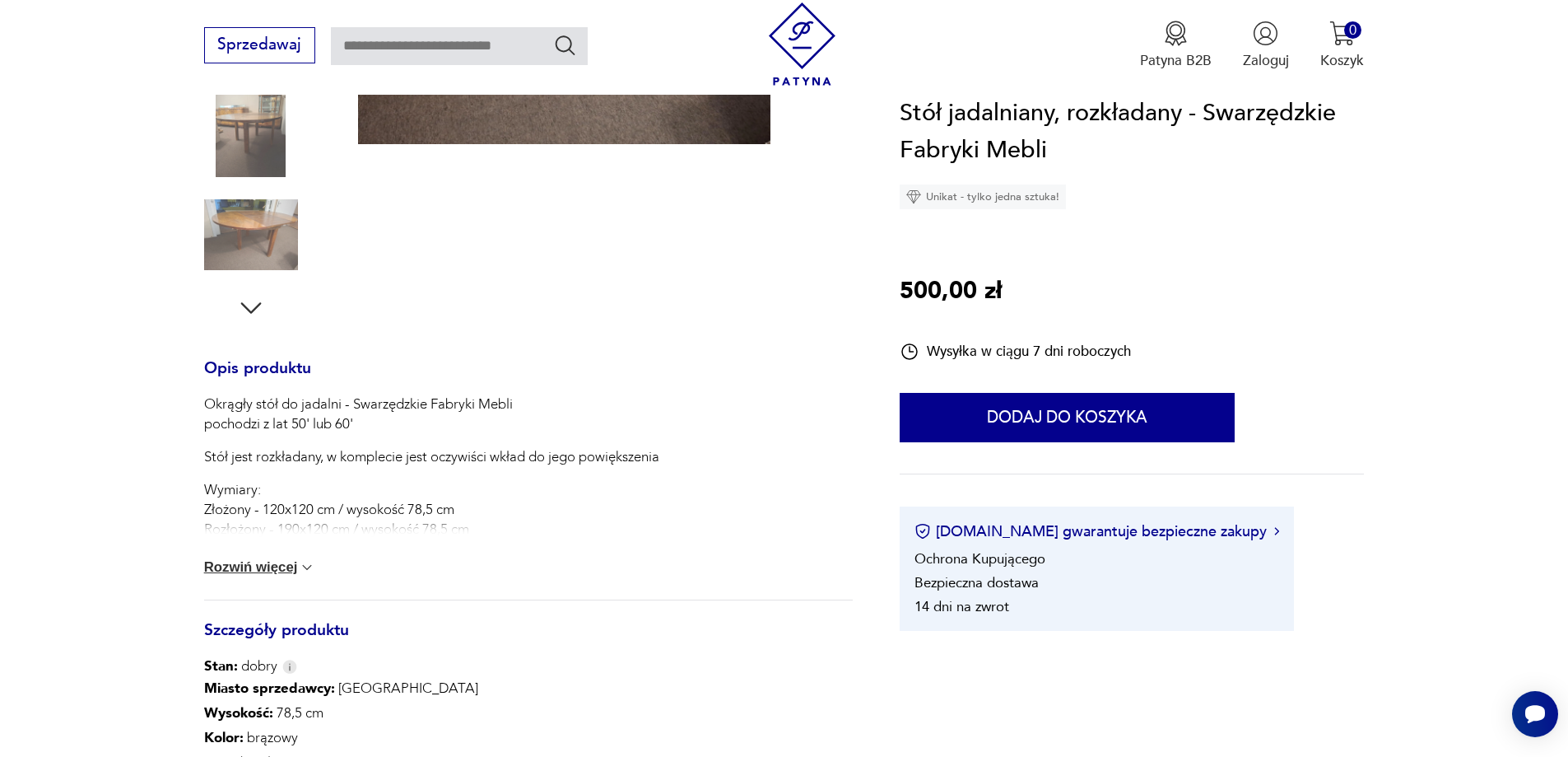
scroll to position [495, 0]
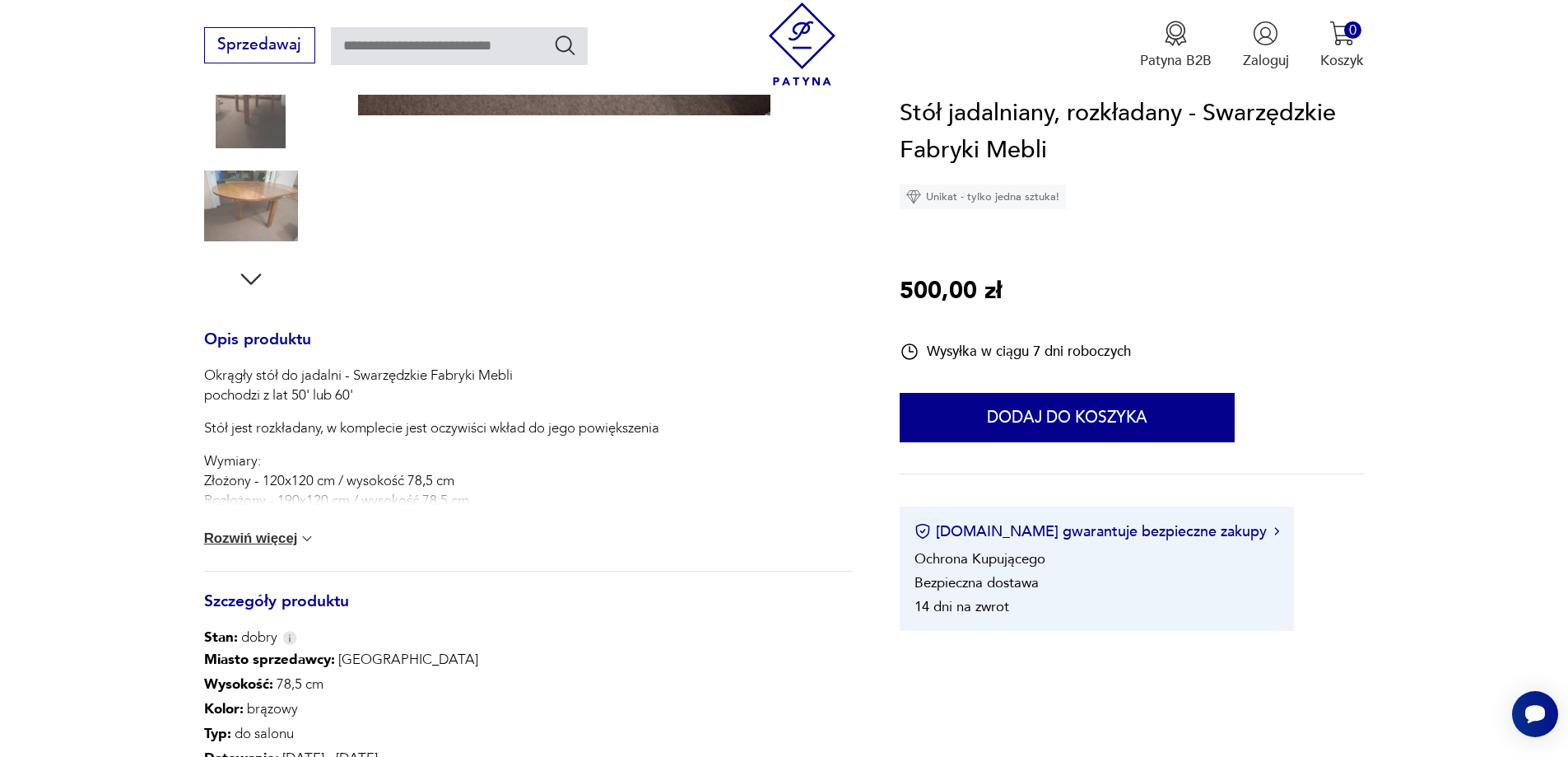
click at [250, 540] on button "Rozwiń więcej" at bounding box center [260, 538] width 112 height 16
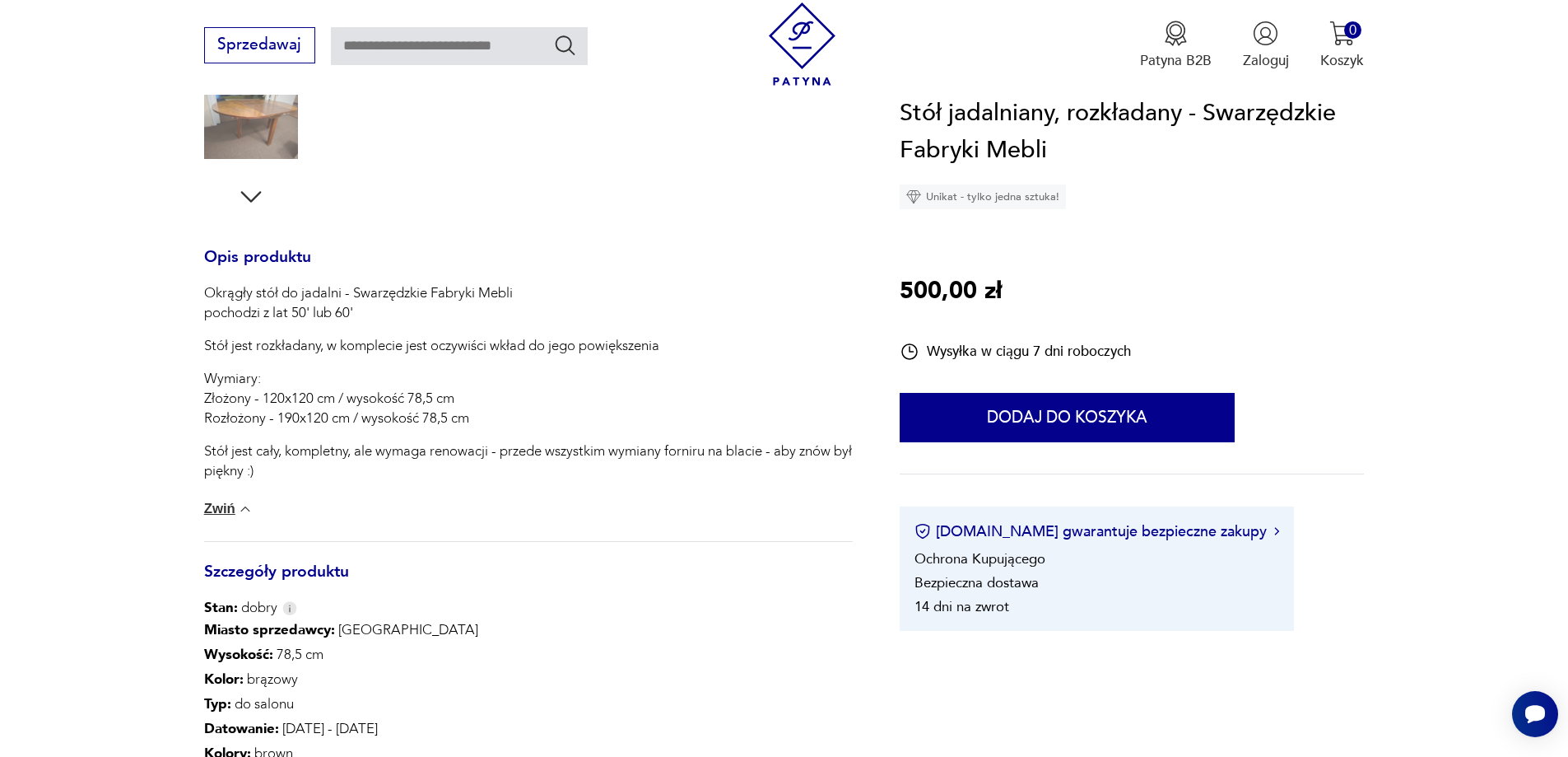
scroll to position [0, 0]
